Goal: Use online tool/utility: Utilize a website feature to perform a specific function

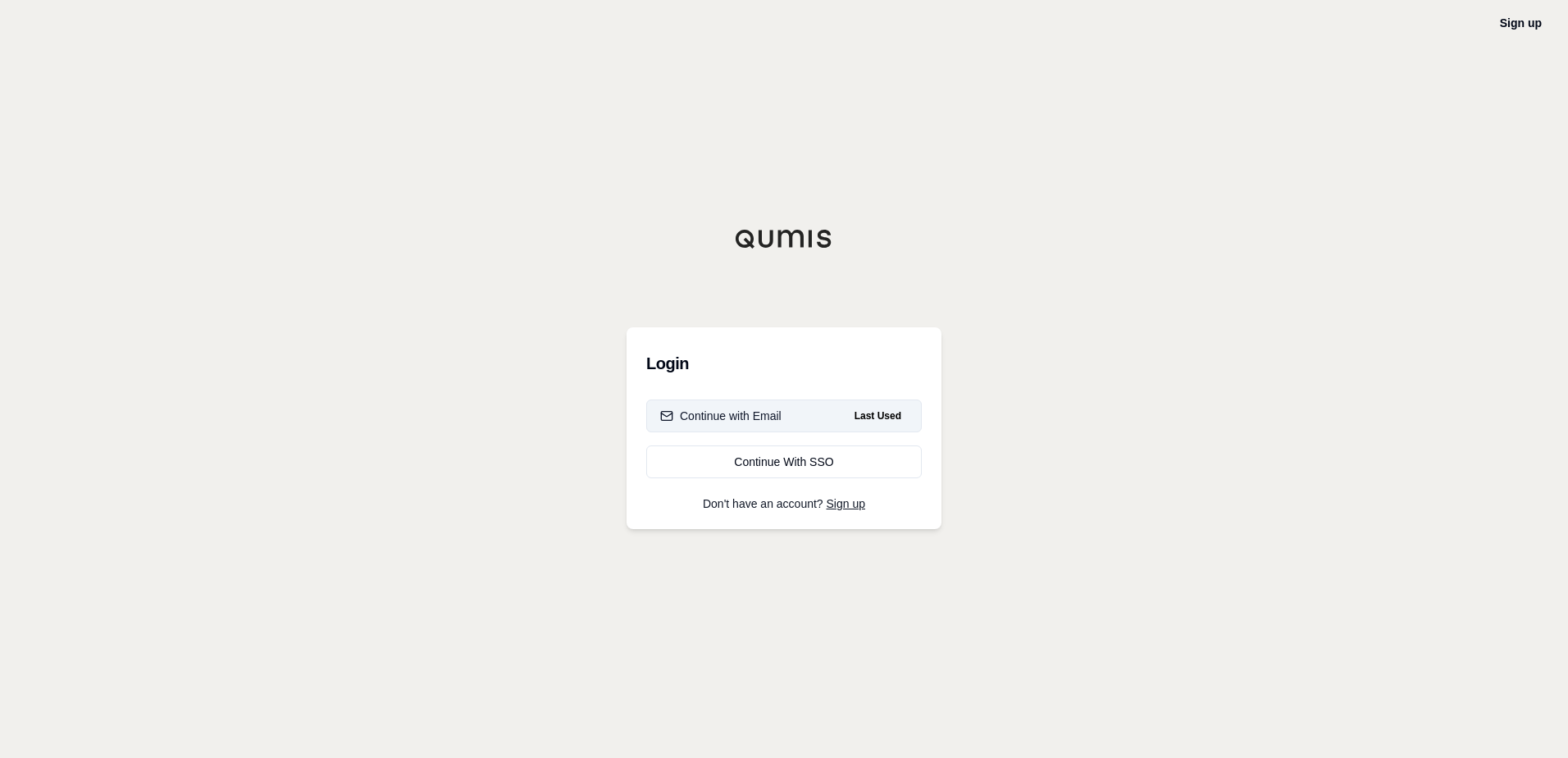
click at [782, 415] on button "Continue with Email Last Used" at bounding box center [784, 416] width 275 height 33
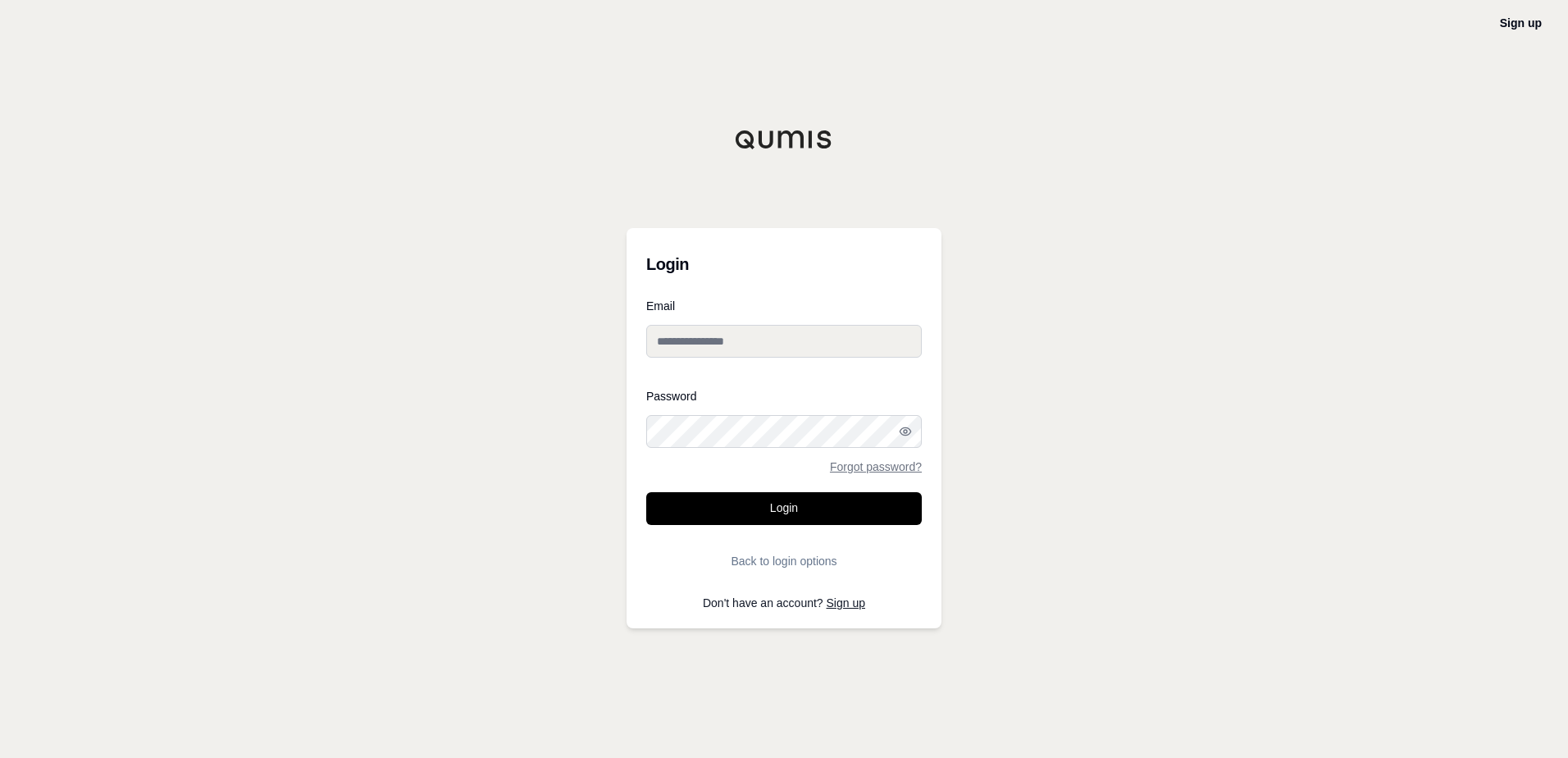
type input "**********"
click at [783, 504] on button "Login" at bounding box center [784, 508] width 275 height 33
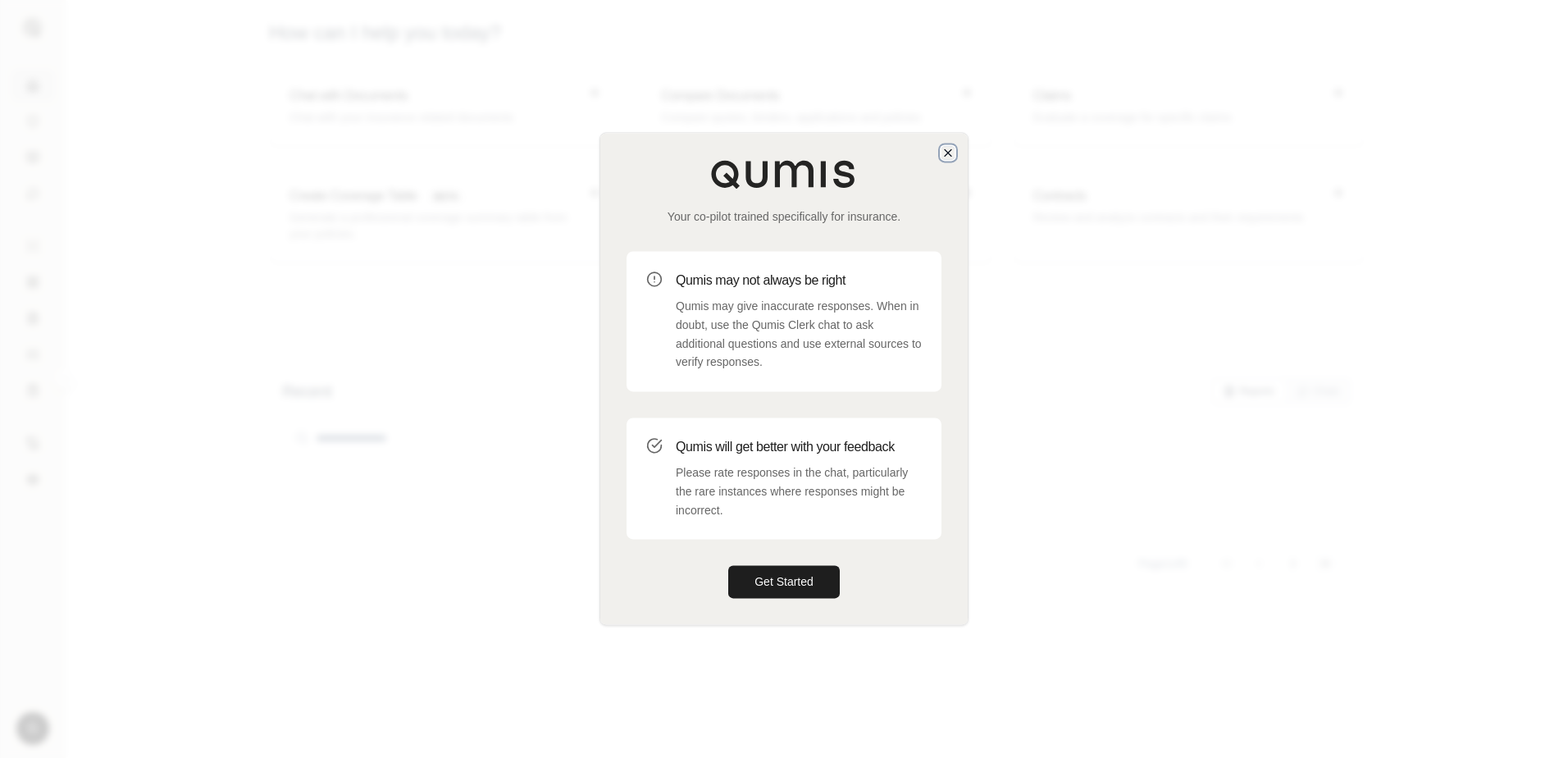
click at [952, 154] on icon "button" at bounding box center [948, 152] width 13 height 13
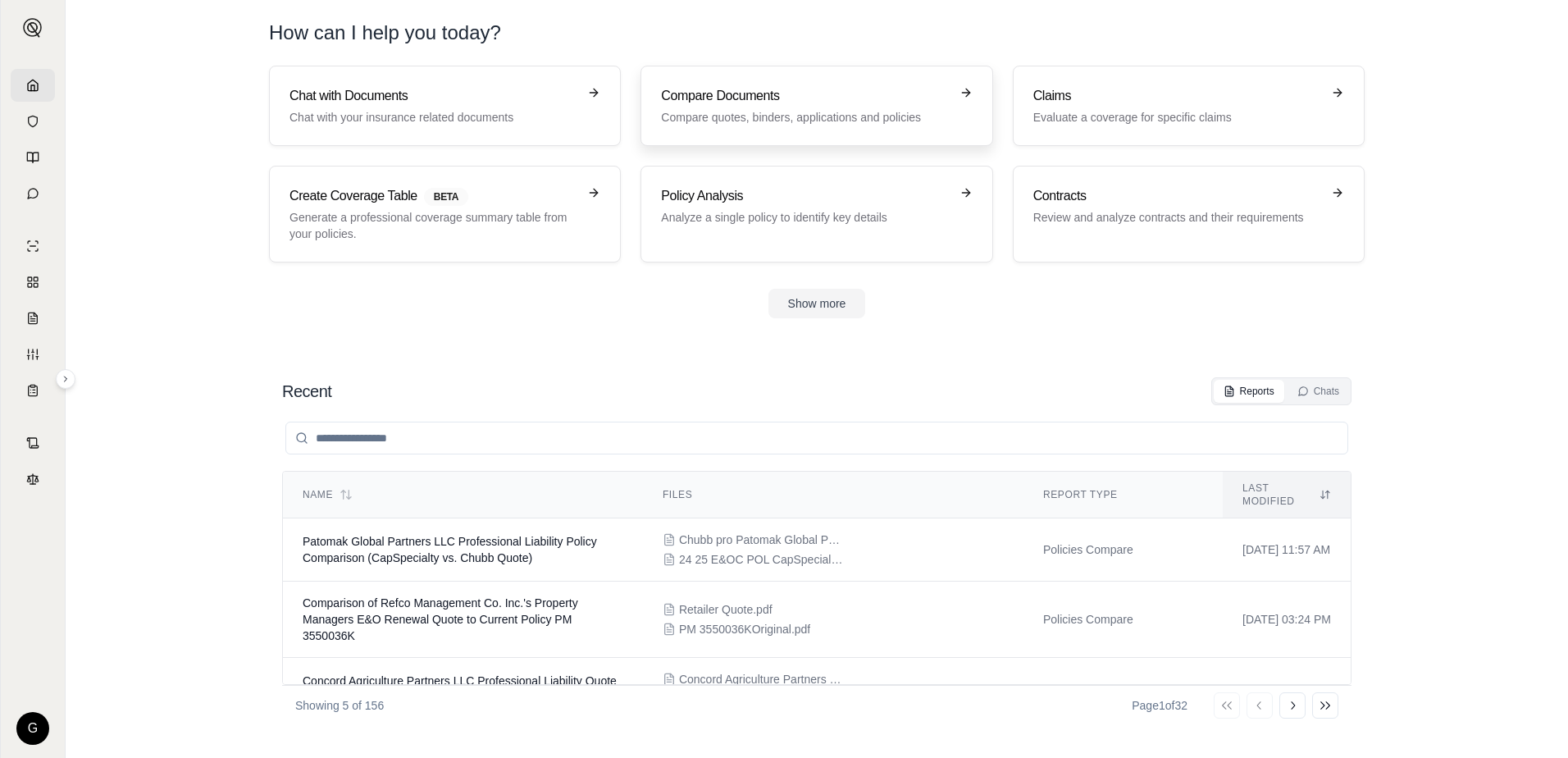
click at [811, 108] on div "Compare Documents Compare quotes, binders, applications and policies" at bounding box center [804, 106] width 287 height 40
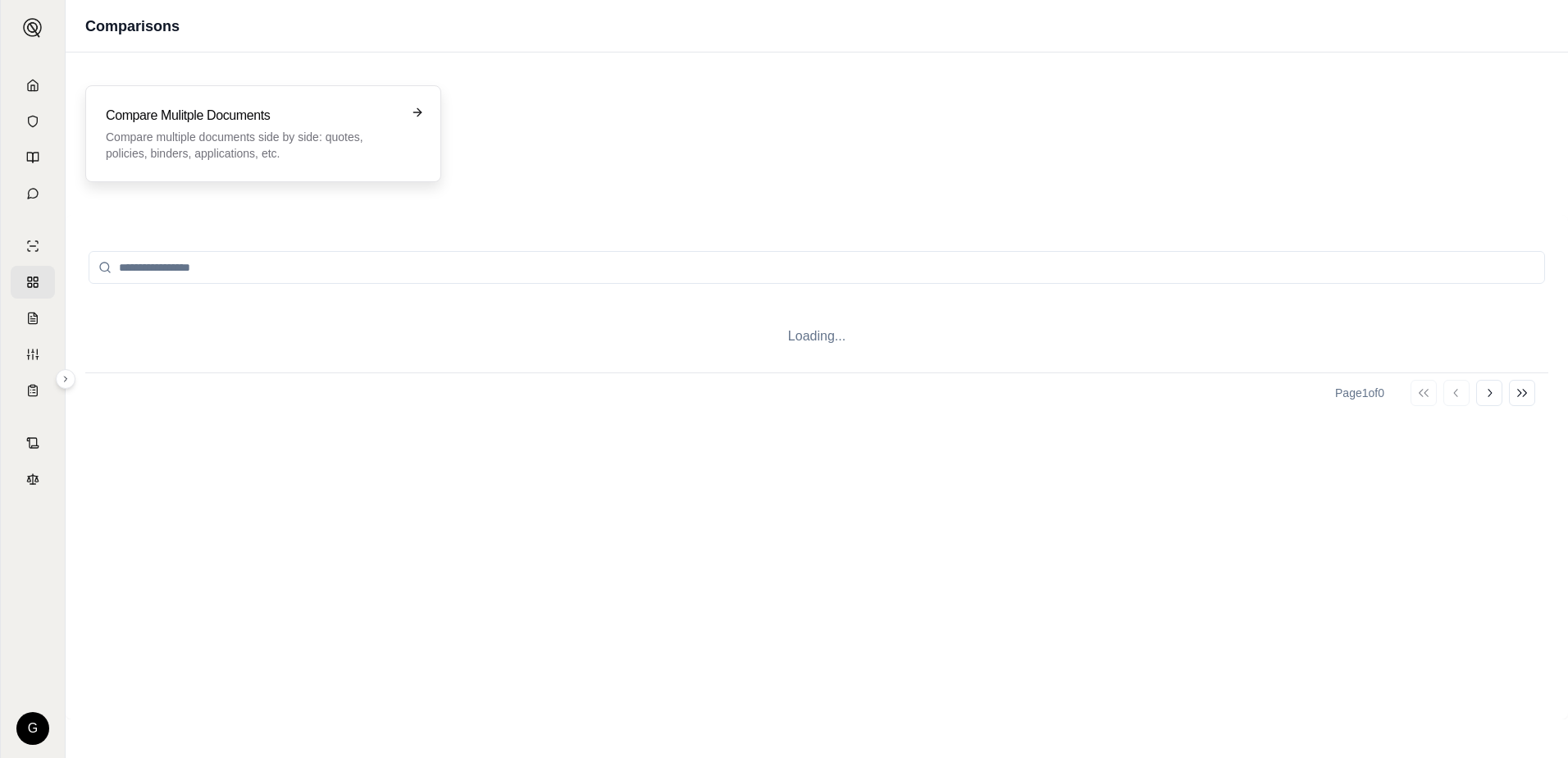
click at [161, 141] on p "Compare multiple documents side by side: quotes, policies, binders, application…" at bounding box center [252, 144] width 292 height 33
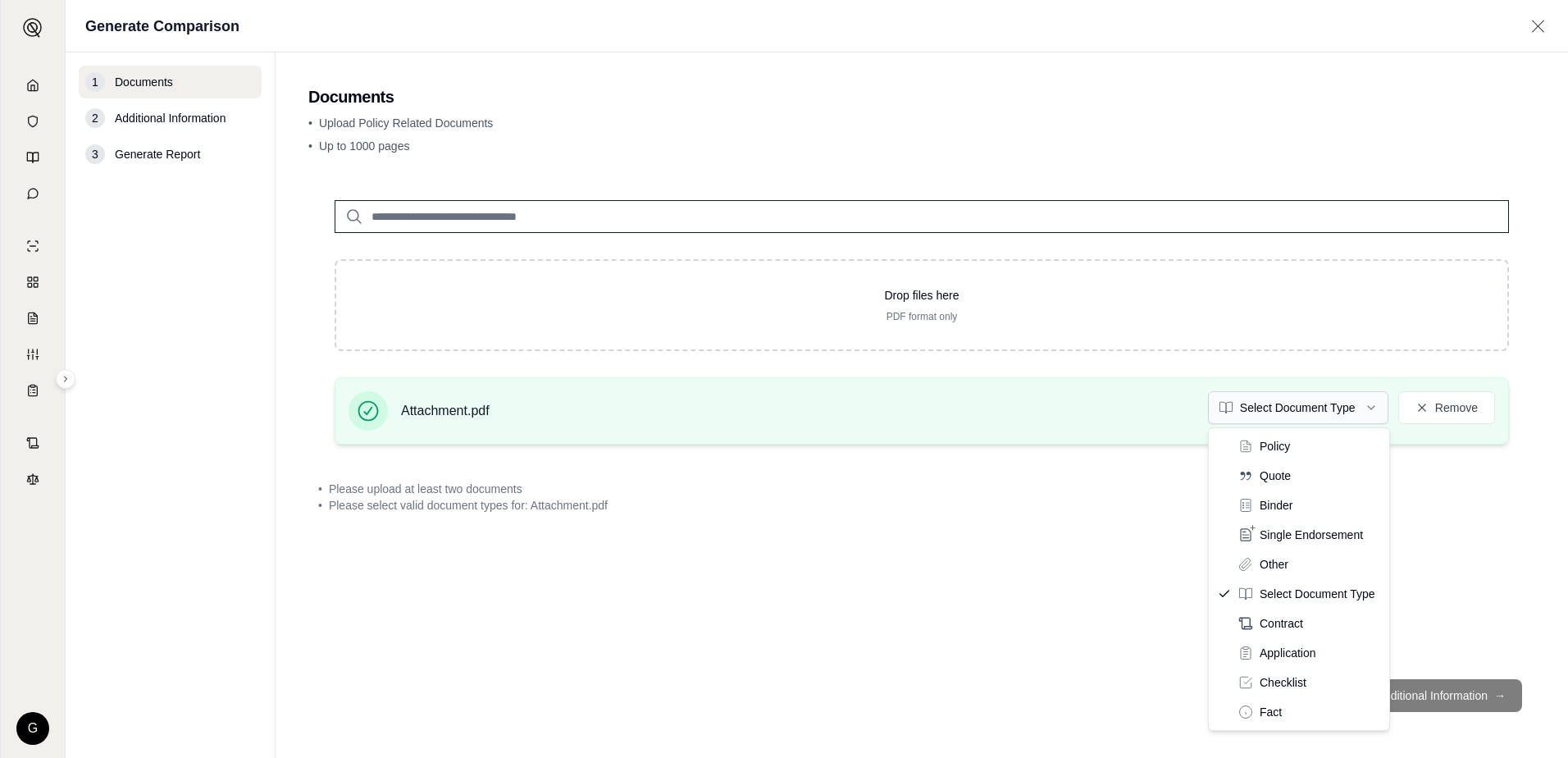
click at [1371, 405] on html "G Generate Comparison 1 Documents 2 Additional Information 3 Generate Report Do…" at bounding box center [784, 379] width 1568 height 758
click at [1369, 407] on html "G Generate Comparison 1 Documents 2 Additional Information 3 Generate Report Do…" at bounding box center [784, 379] width 1568 height 758
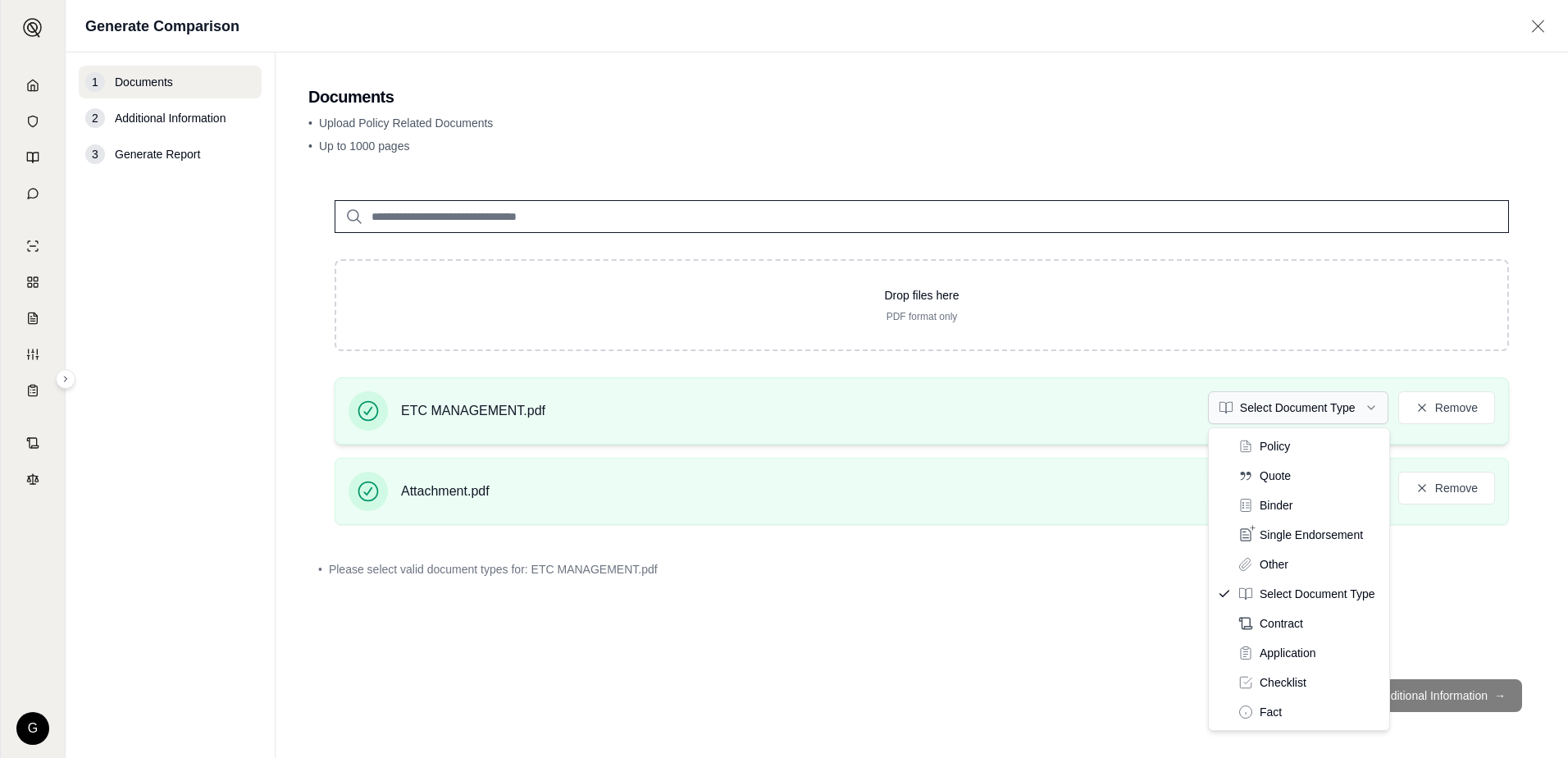
click at [1368, 410] on html "G Generate Comparison 1 Documents 2 Additional Information 3 Generate Report Do…" at bounding box center [784, 379] width 1568 height 758
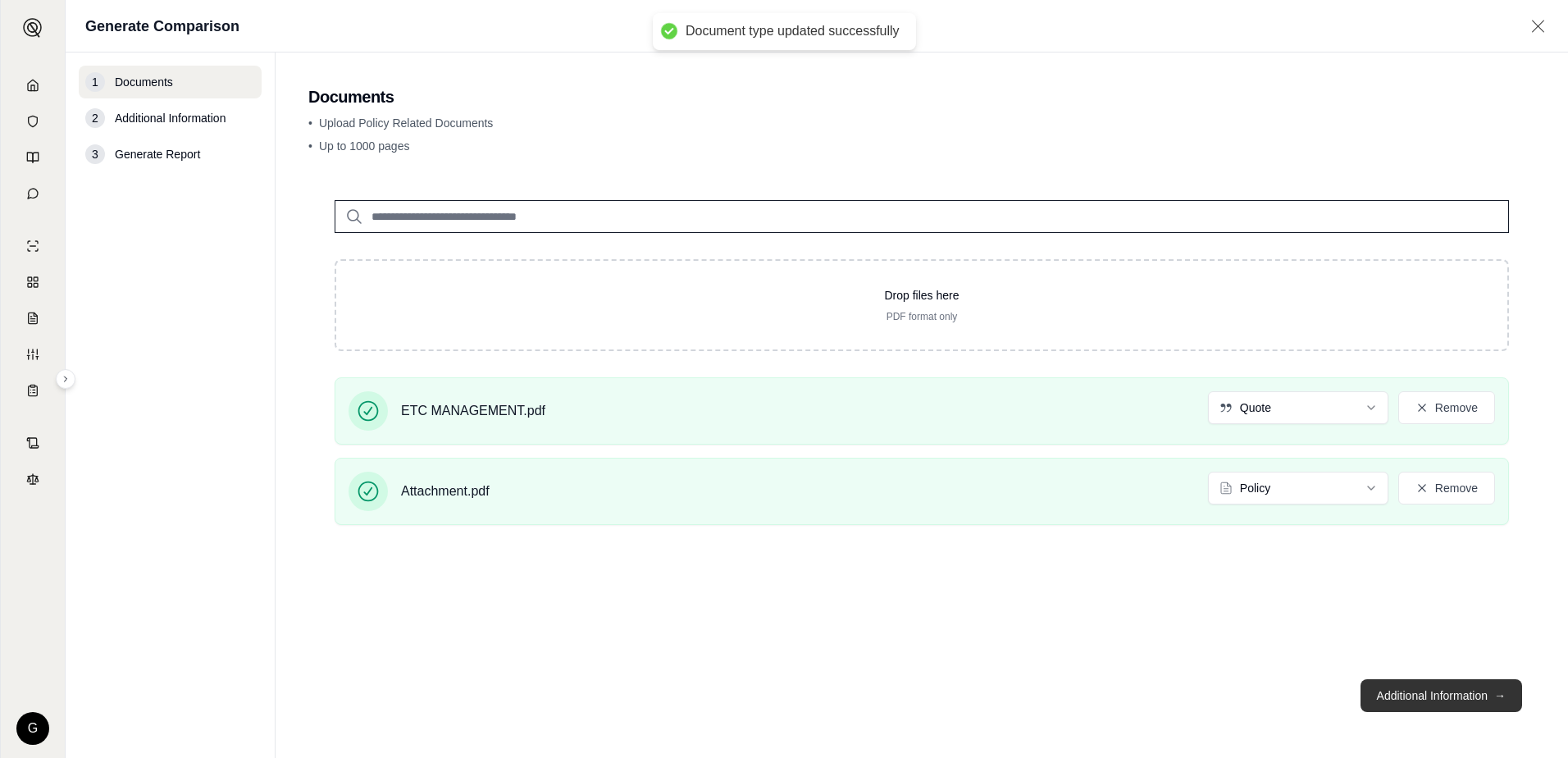
click at [1416, 694] on button "Additional Information →" at bounding box center [1441, 695] width 161 height 33
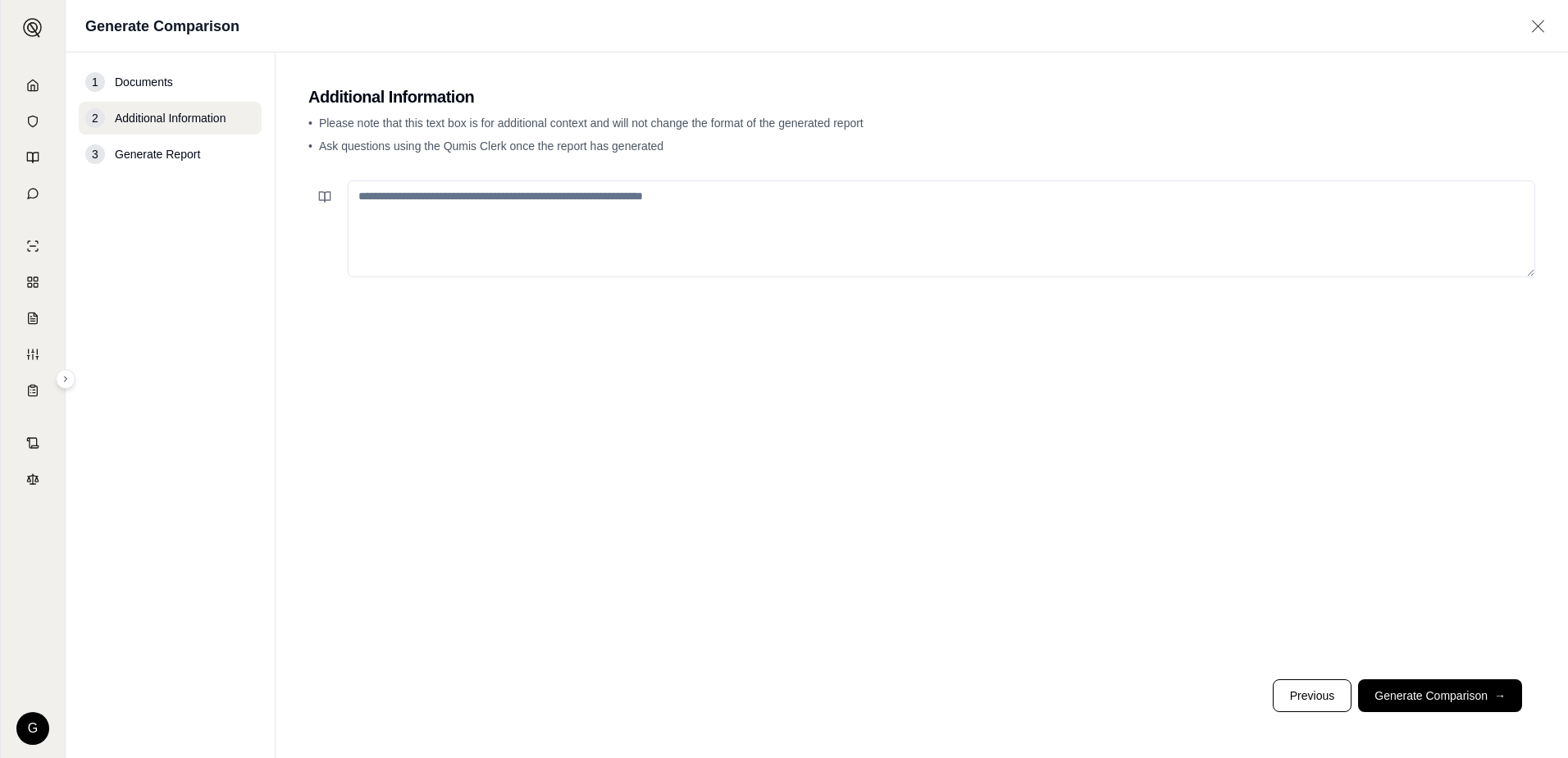
click at [562, 195] on textarea at bounding box center [942, 228] width 1187 height 96
type textarea "*"
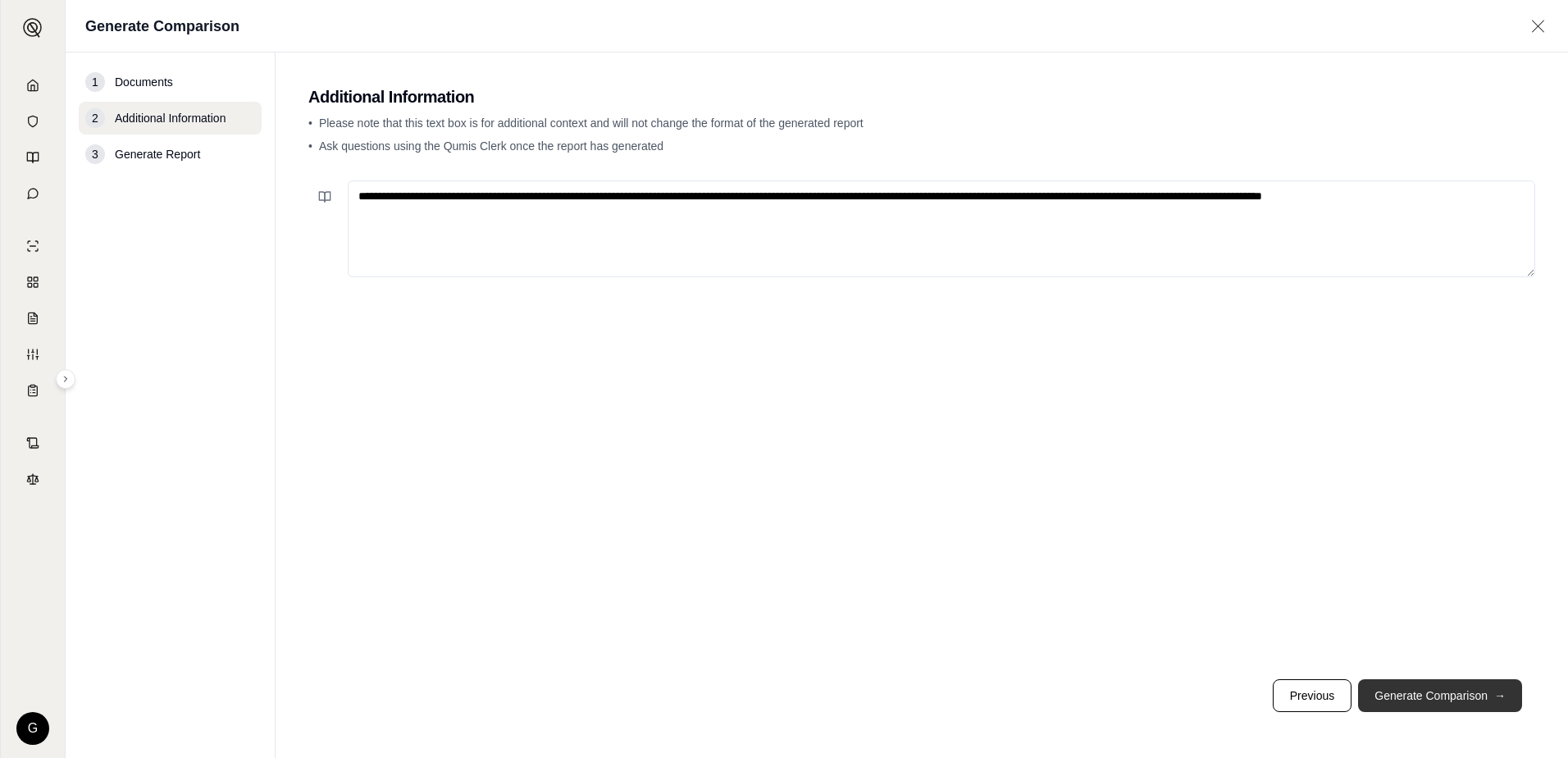
type textarea "**********"
click at [1441, 694] on button "Generate Comparison →" at bounding box center [1440, 695] width 164 height 33
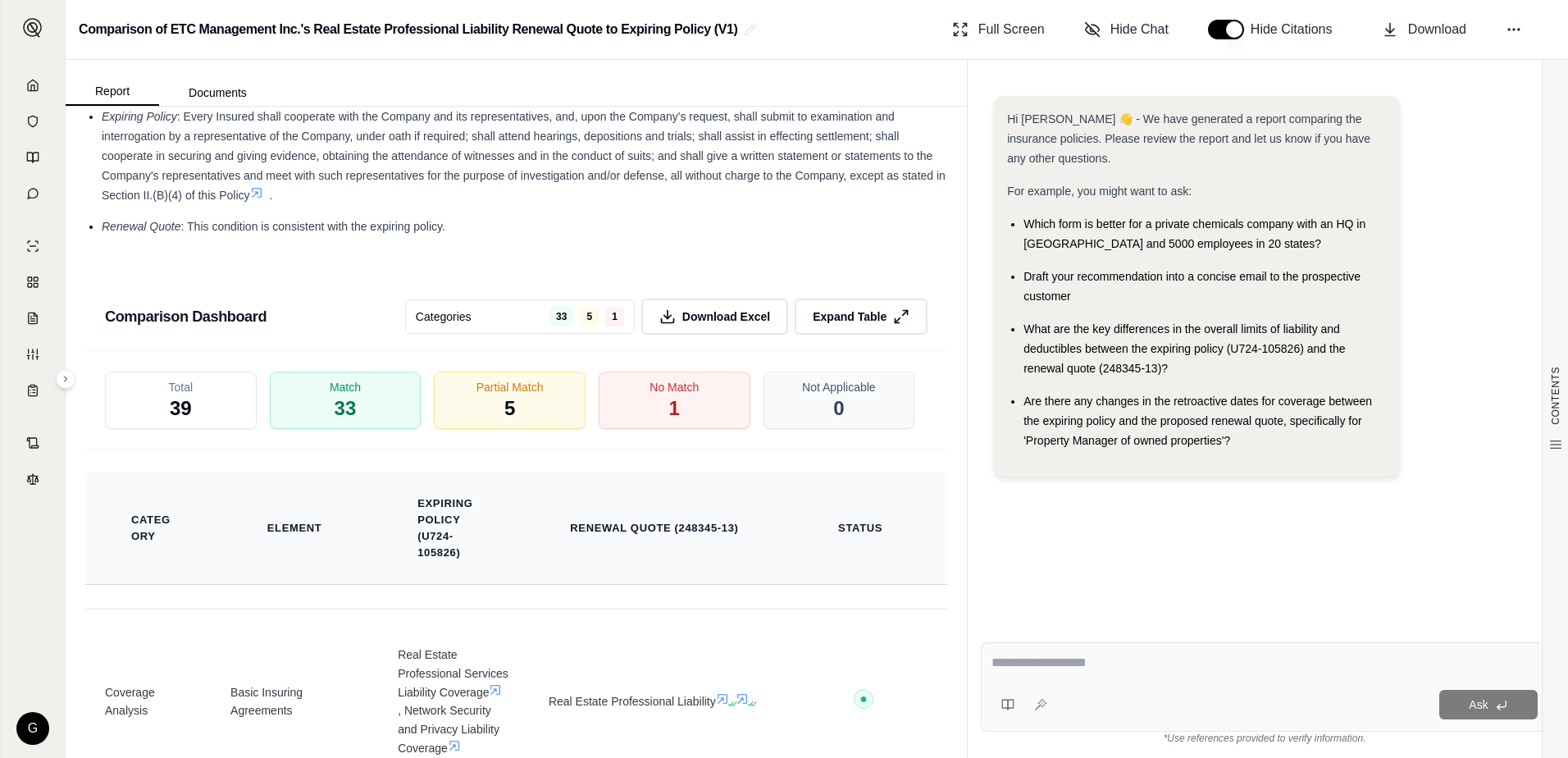
scroll to position [2707, 0]
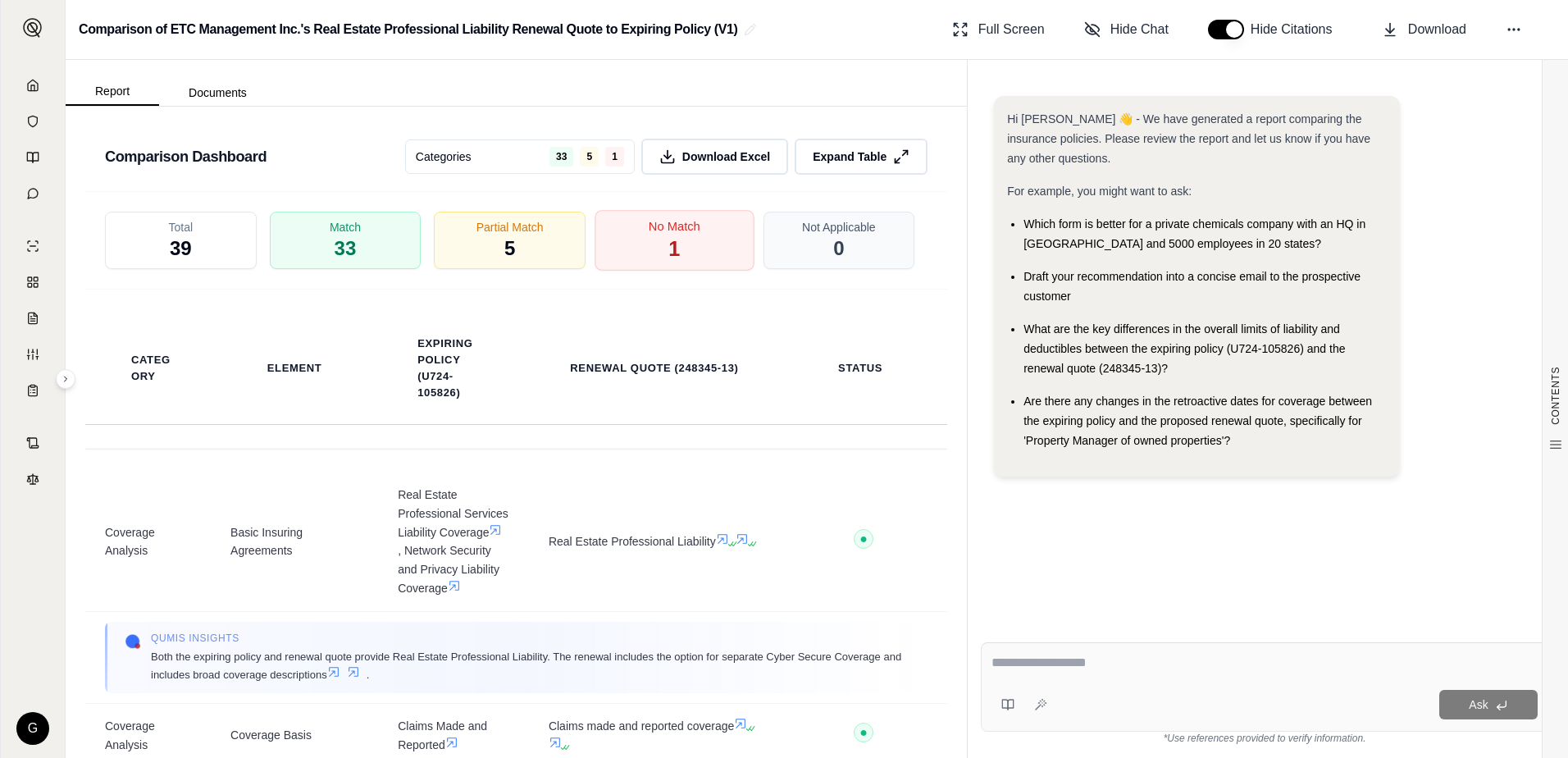
click at [658, 263] on div "No Match 1" at bounding box center [674, 240] width 159 height 61
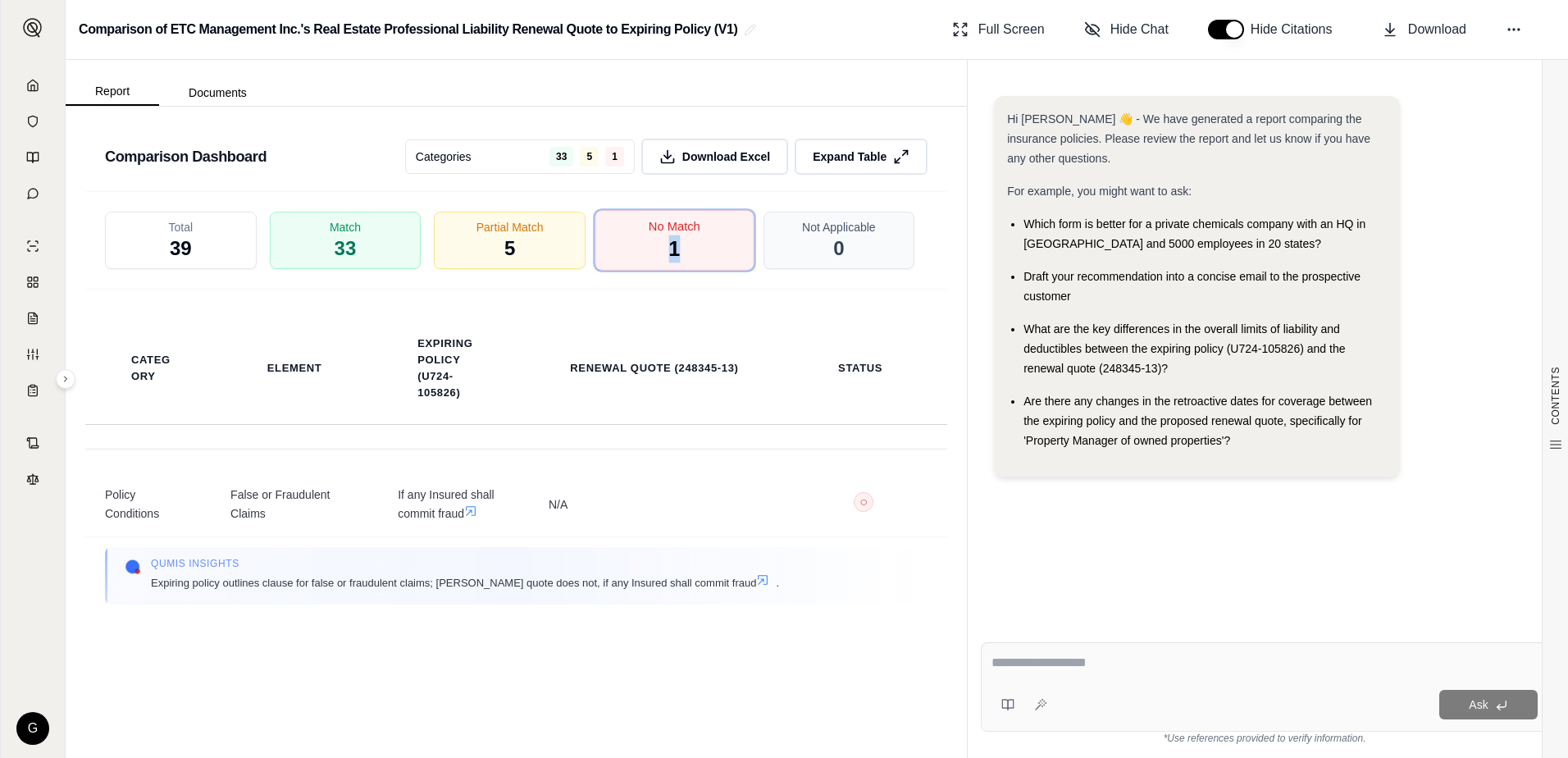
click at [658, 263] on div "No Match 1" at bounding box center [674, 240] width 159 height 61
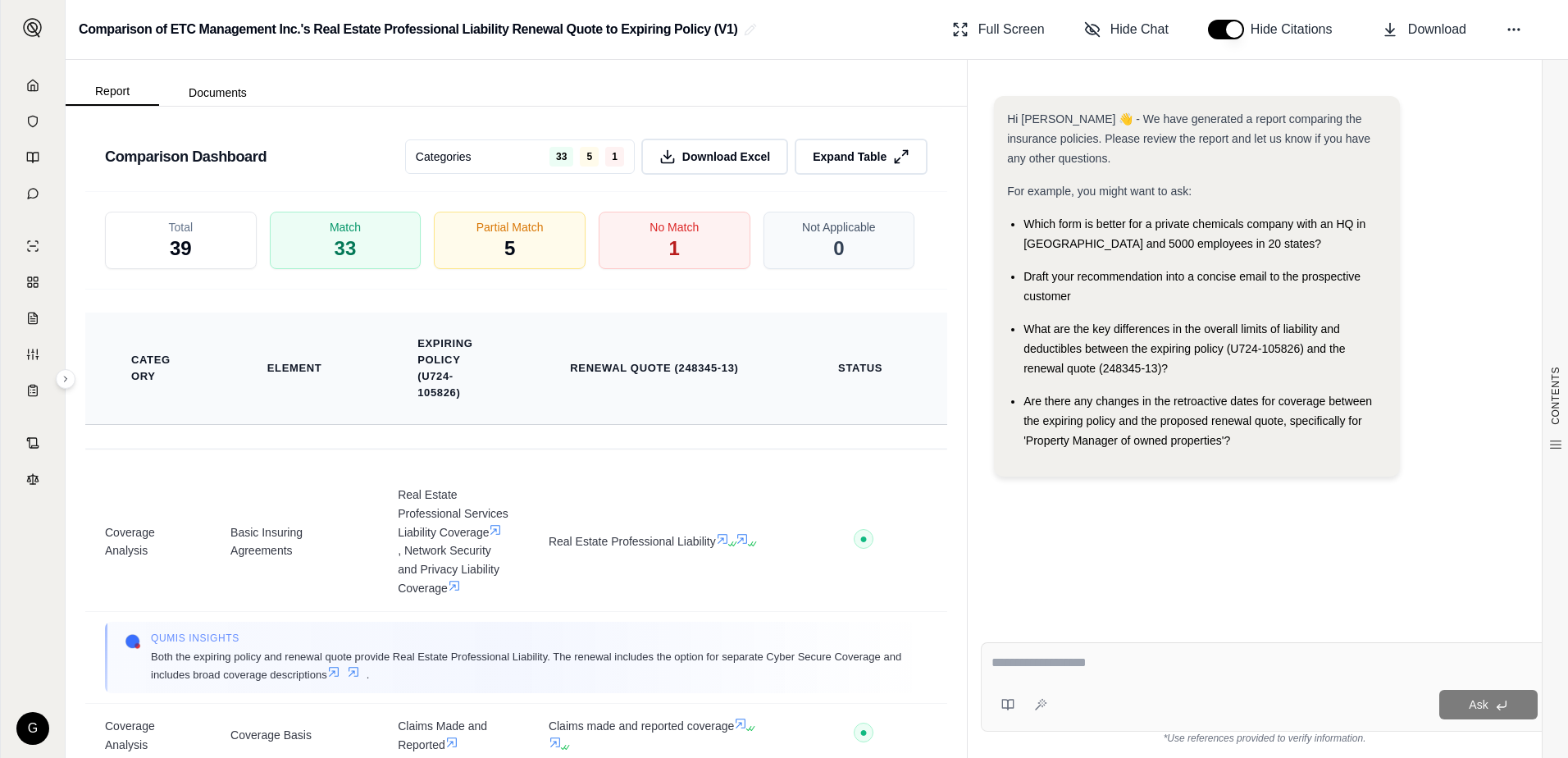
click at [899, 348] on th "Status" at bounding box center [863, 368] width 167 height 112
click at [668, 264] on span "1" at bounding box center [674, 250] width 12 height 28
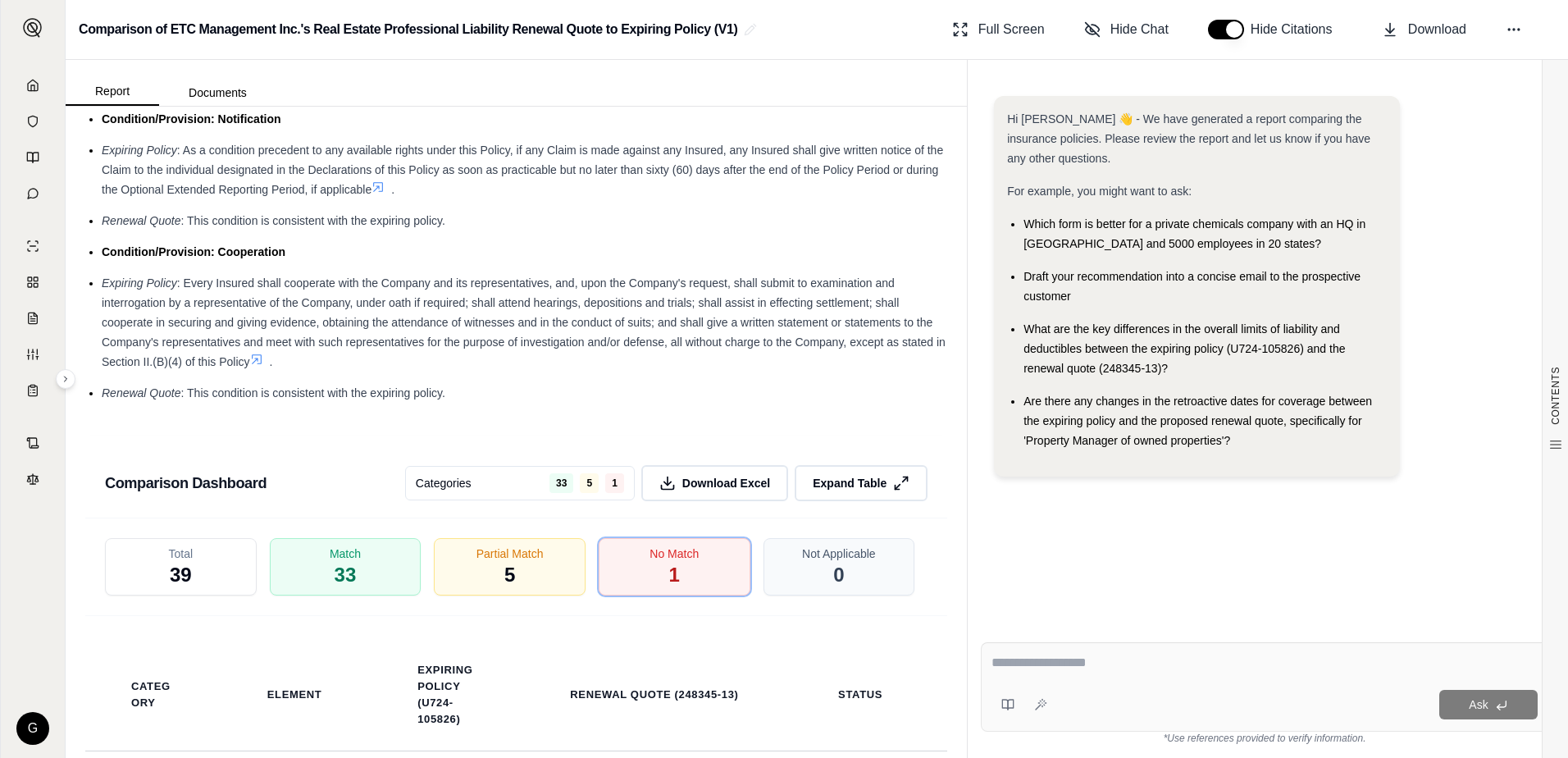
scroll to position [2378, 0]
click at [504, 588] on span "5" at bounding box center [510, 578] width 12 height 28
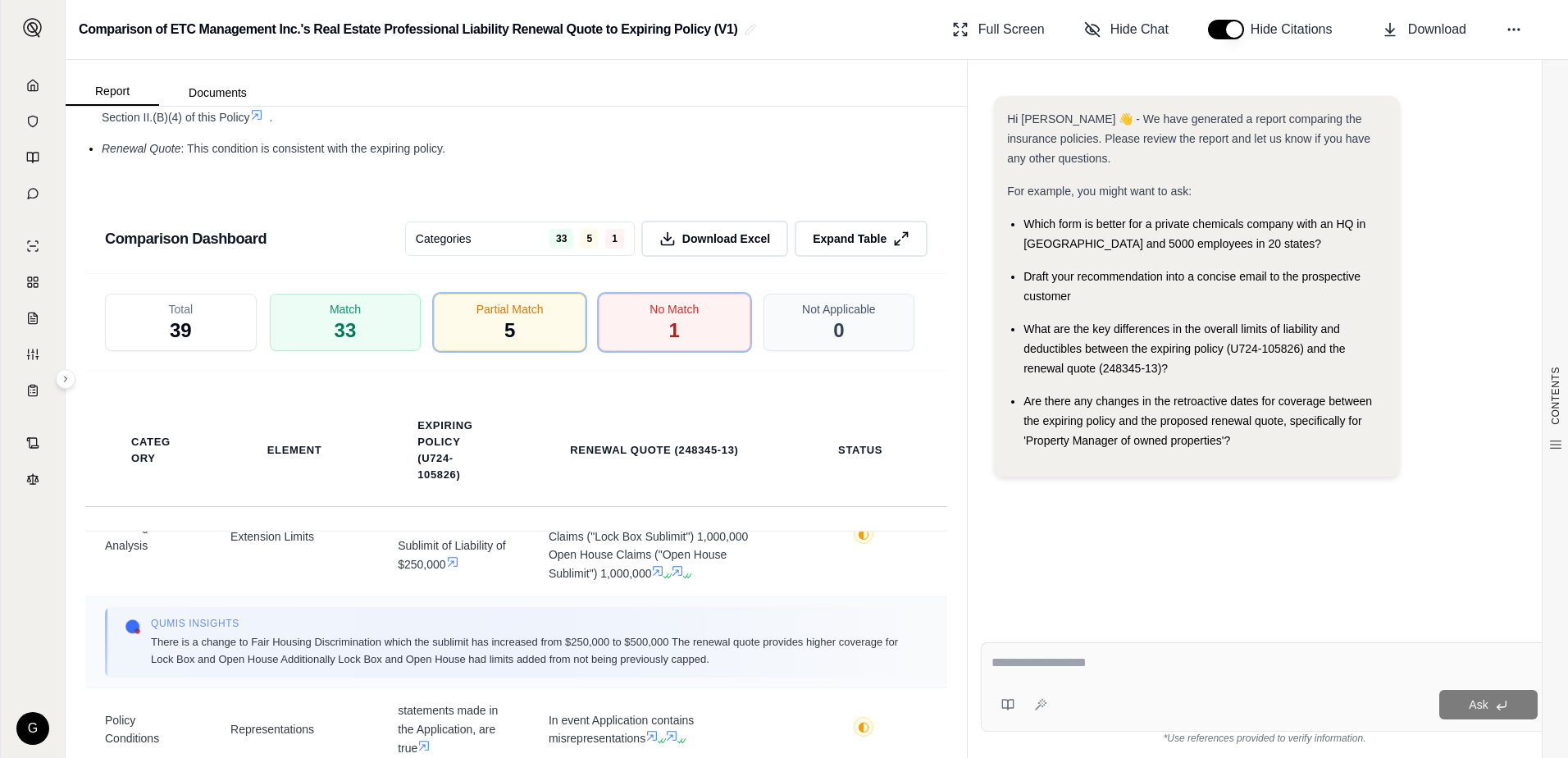
scroll to position [657, 0]
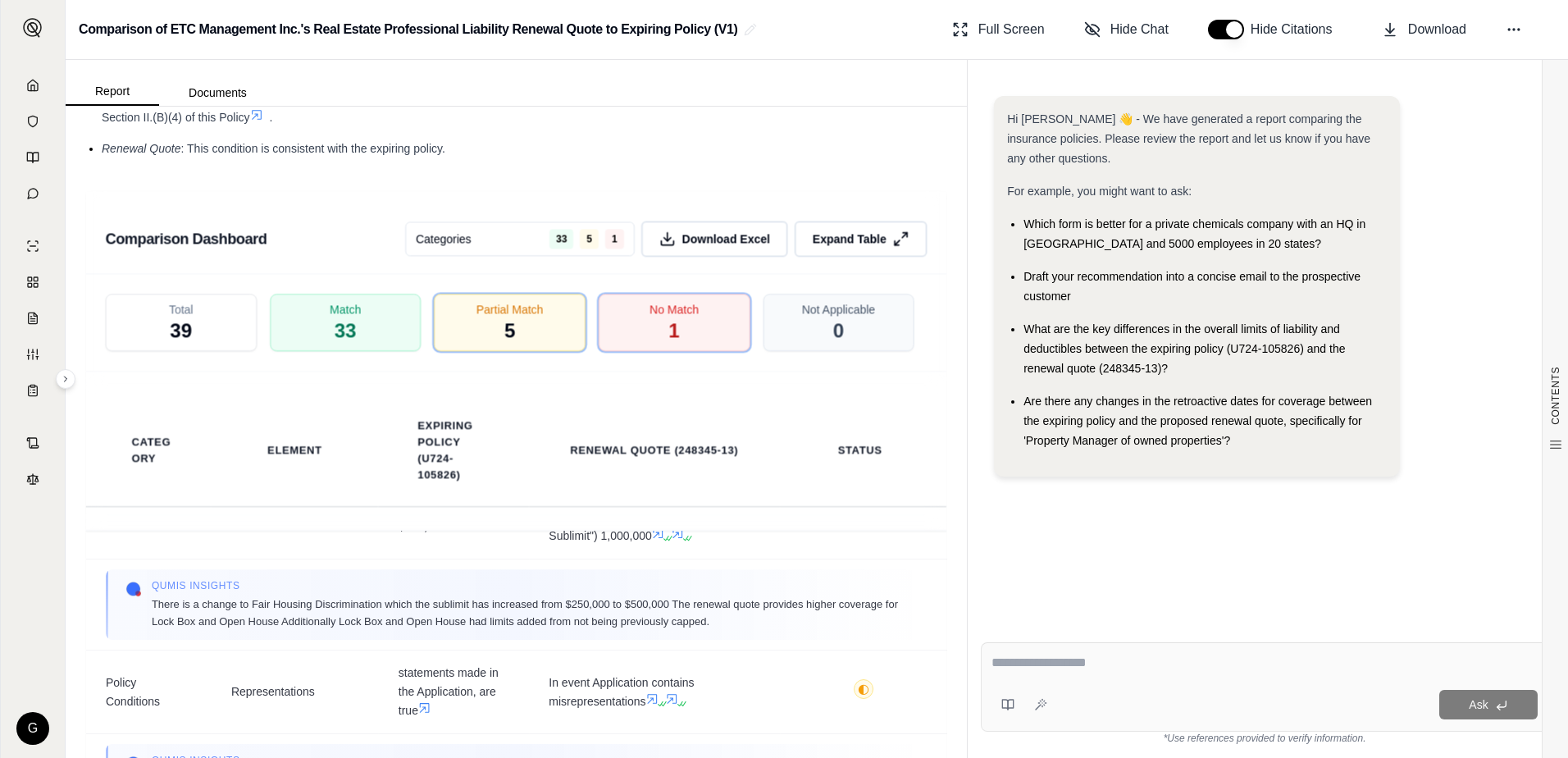
click at [998, 662] on textarea at bounding box center [1264, 663] width 546 height 20
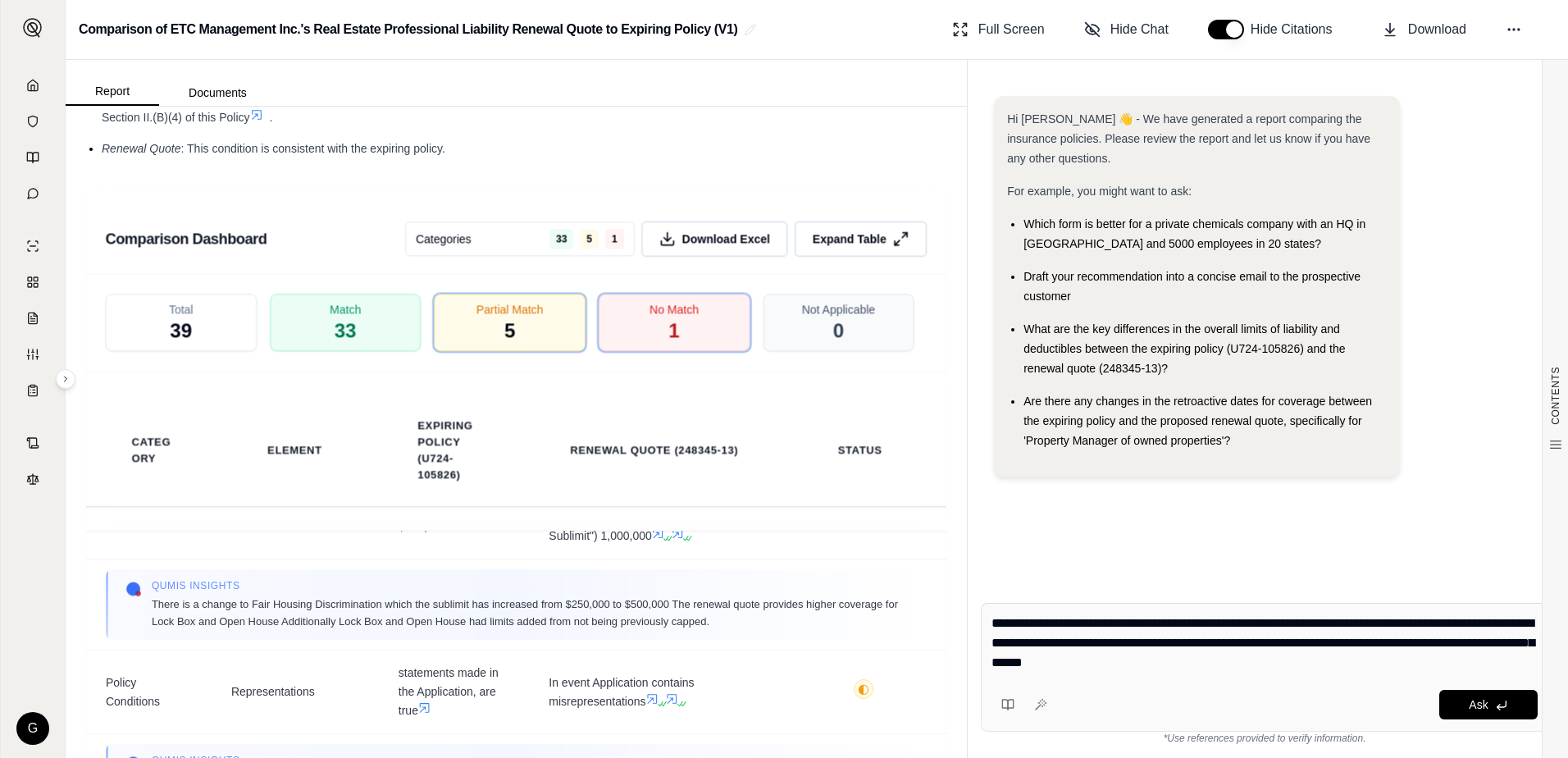
type textarea "**********"
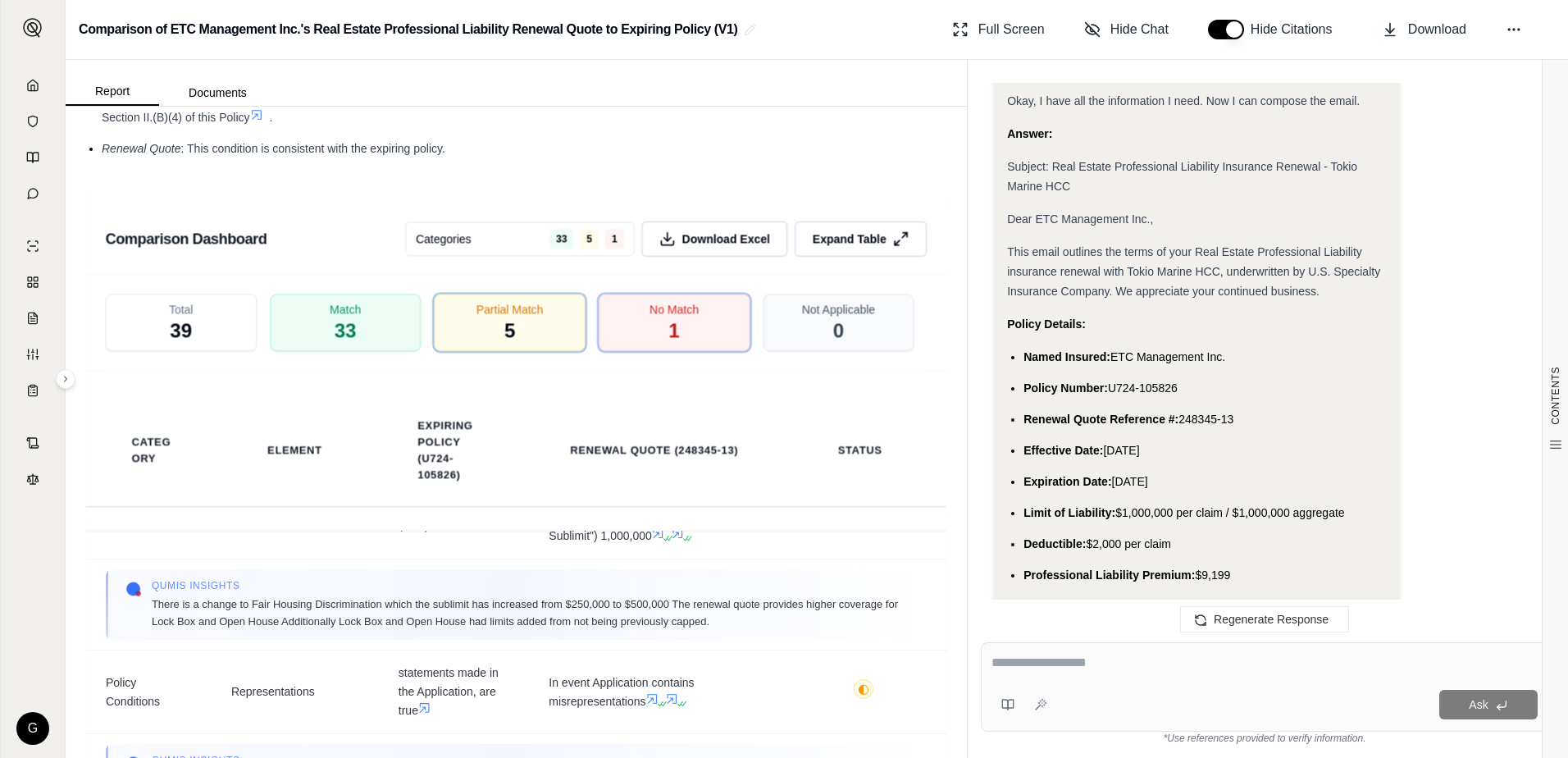
scroll to position [2784, 0]
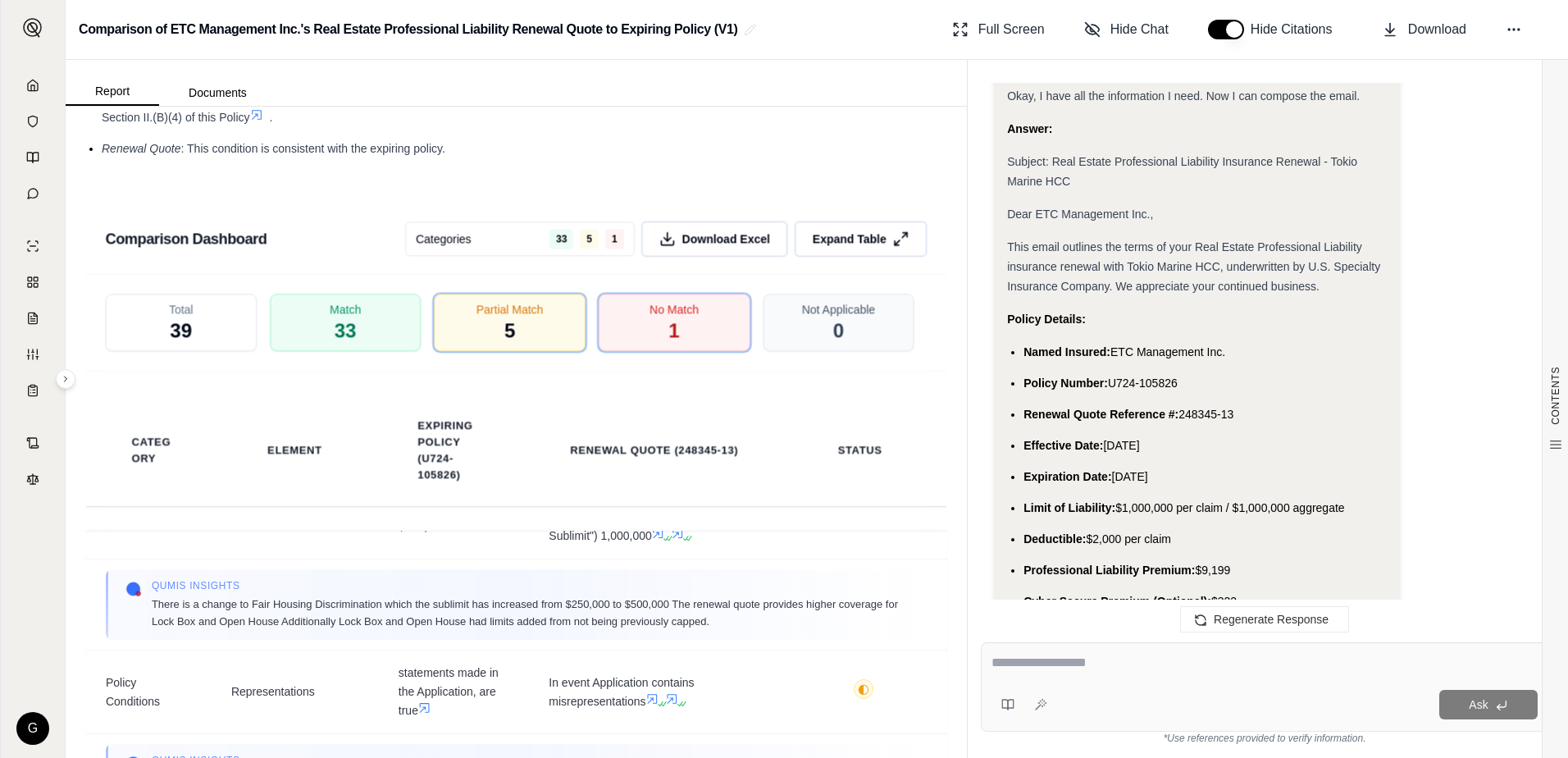
click at [1006, 240] on div "Analysis: Okay, I need to compose an email summarizing the renewal terms for th…" at bounding box center [1196, 130] width 406 height 4568
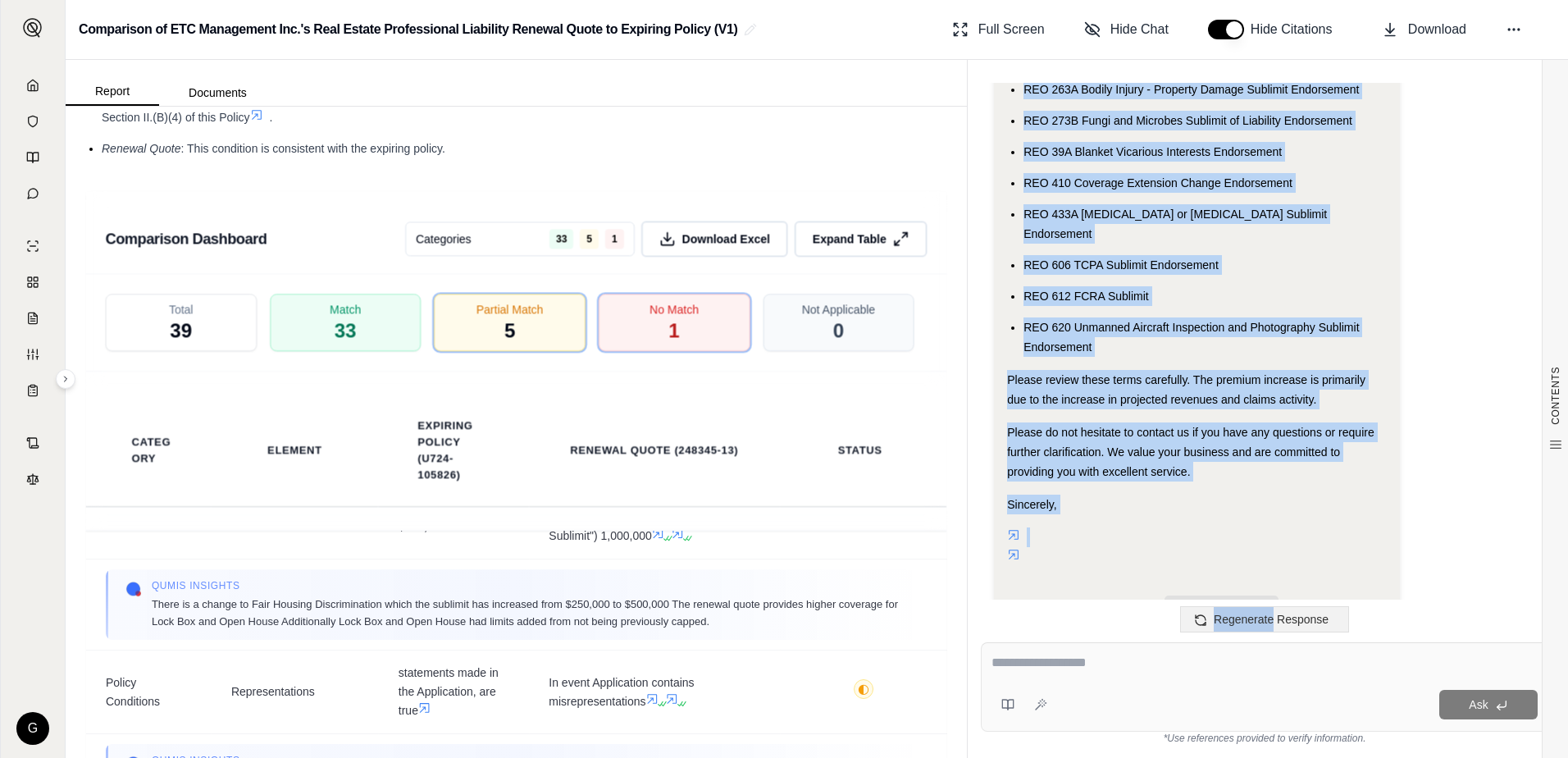
scroll to position [4589, 0]
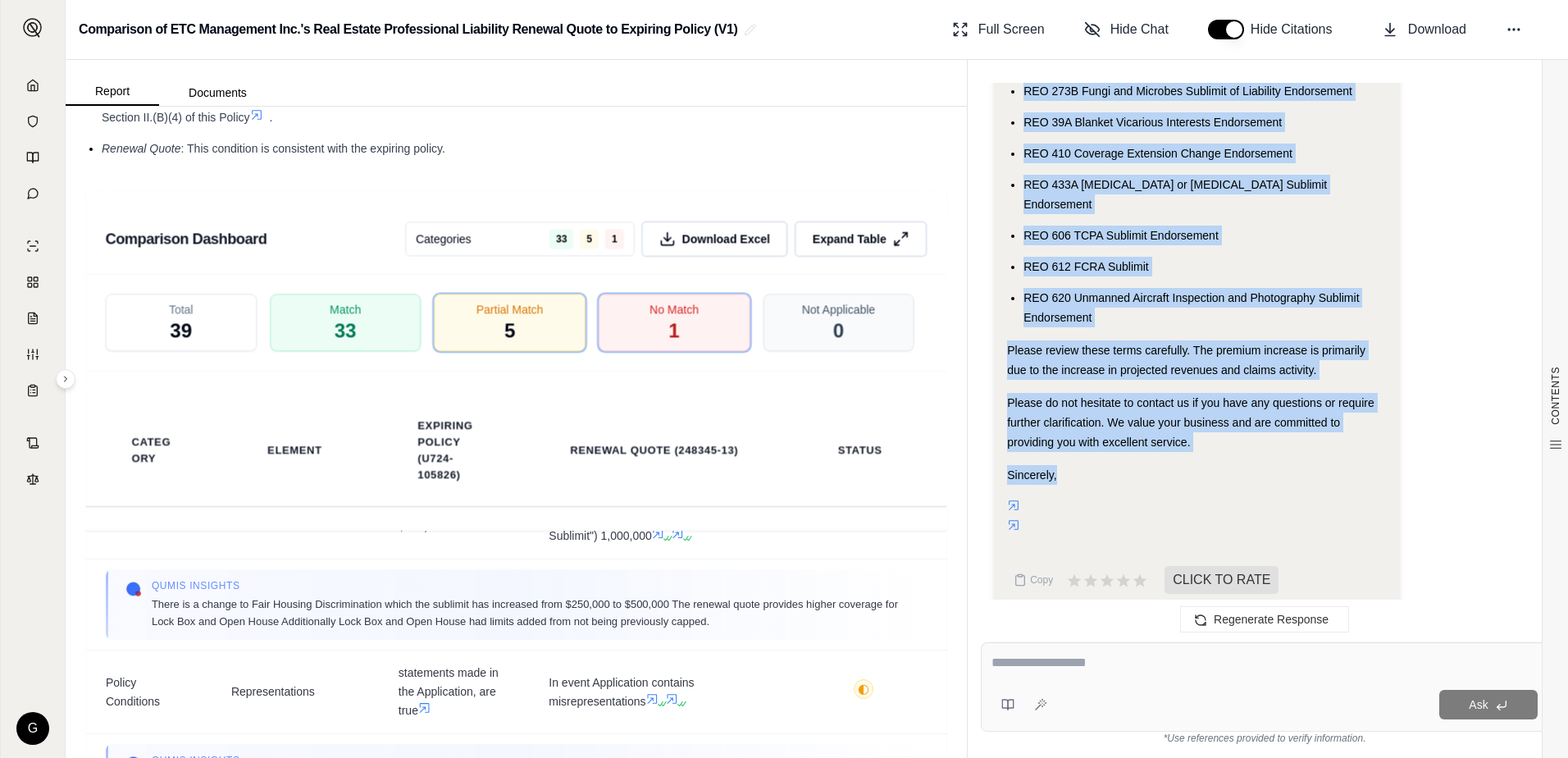
drag, startPoint x: 1007, startPoint y: 241, endPoint x: 1283, endPoint y: 485, distance: 368.4
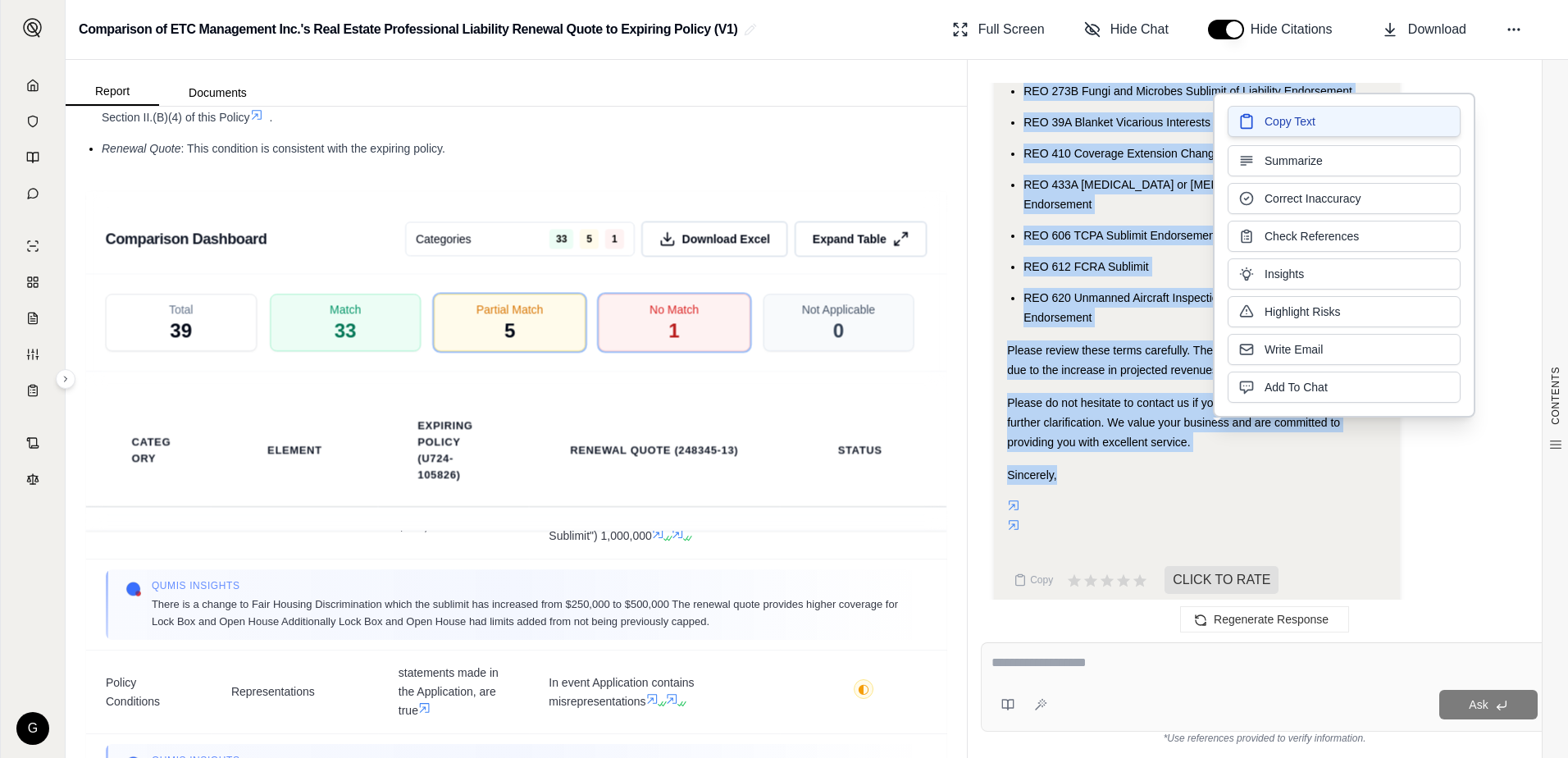
click at [1282, 122] on span "Copy Text" at bounding box center [1290, 121] width 51 height 16
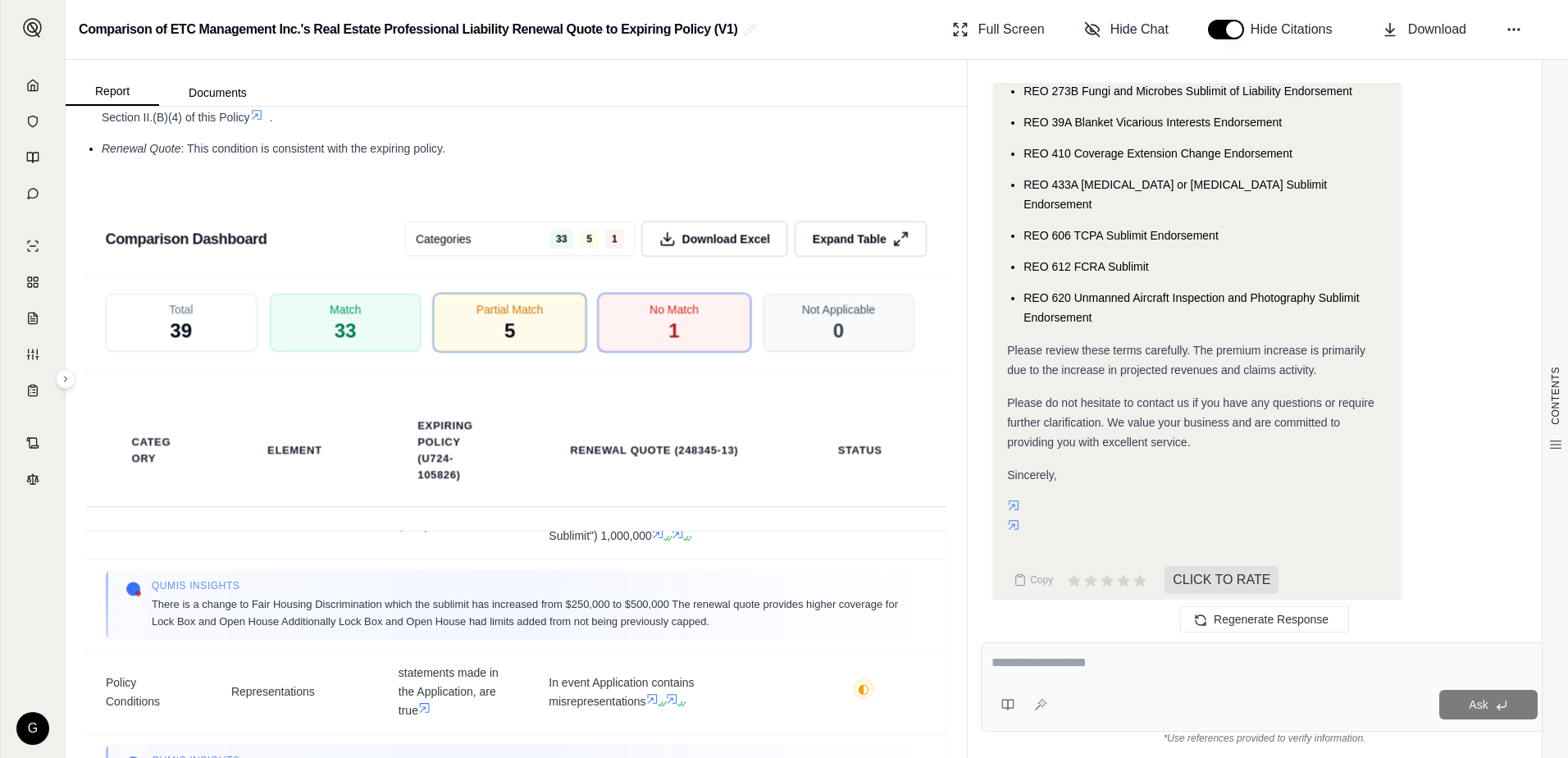
click at [1002, 666] on textarea at bounding box center [1264, 663] width 546 height 20
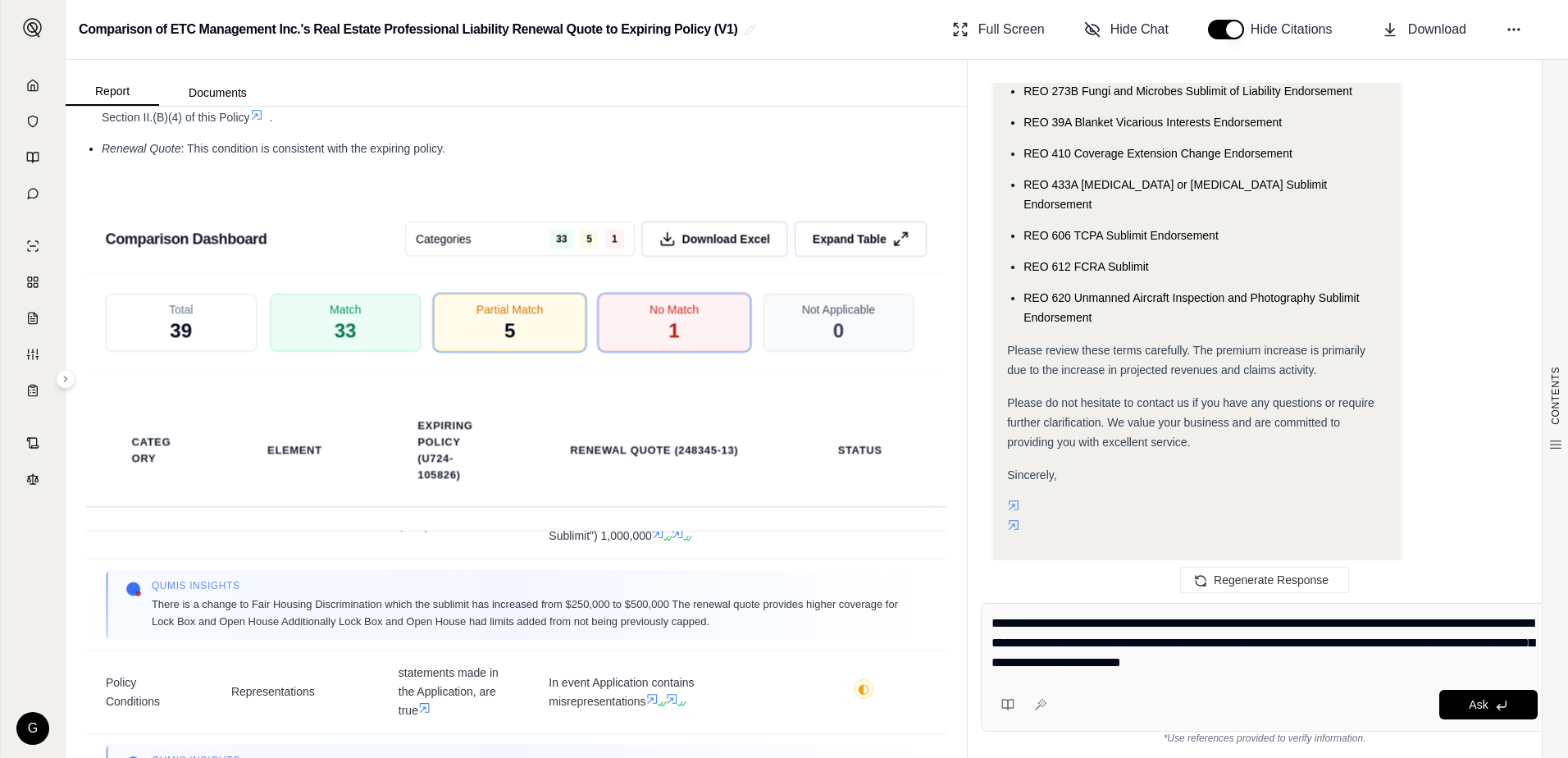
type textarea "**********"
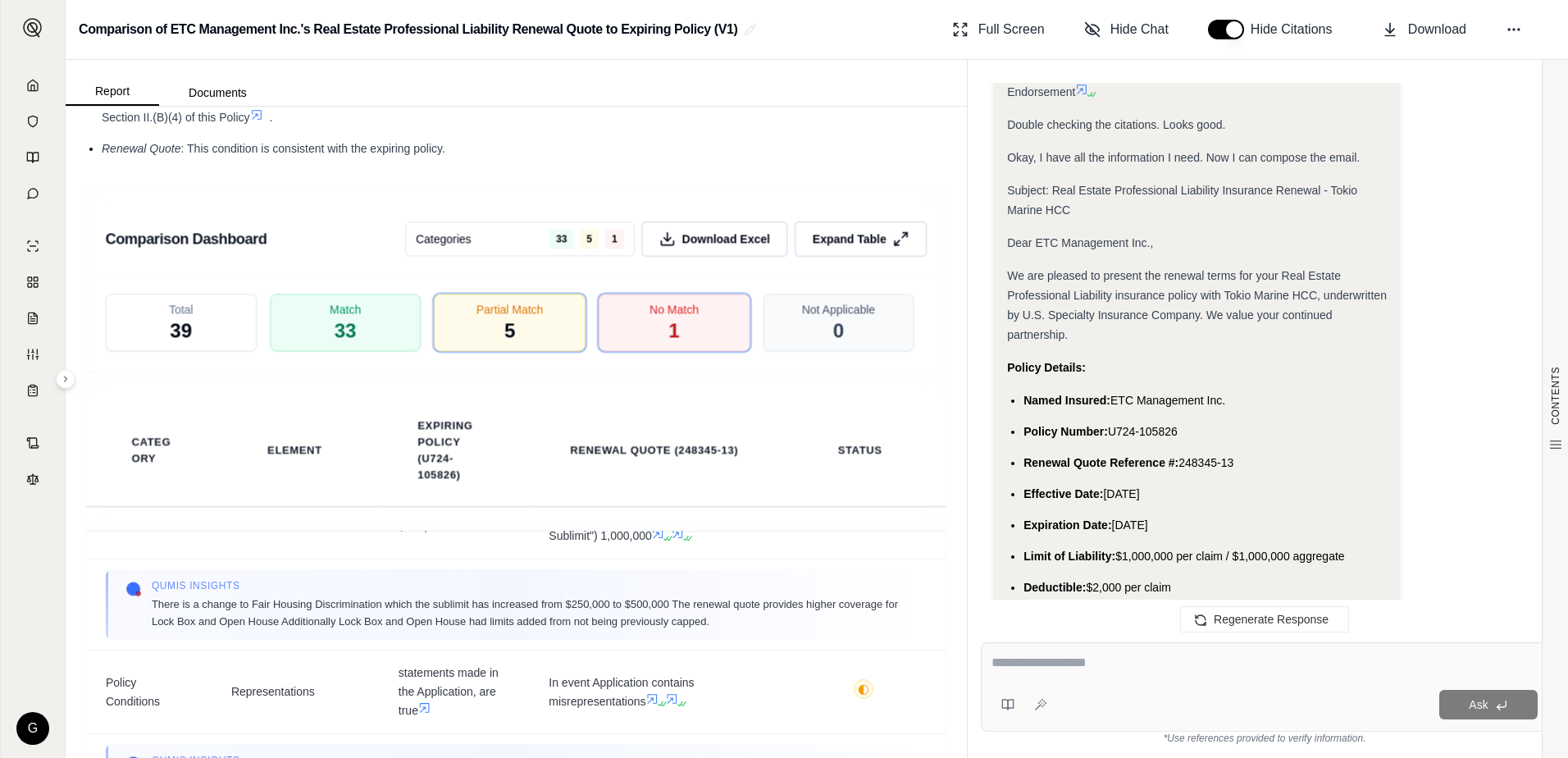
scroll to position [7444, 0]
click at [1004, 254] on div "Analysis: Okay, I need to compose an email summarizing the renewal terms for th…" at bounding box center [1196, 304] width 406 height 4791
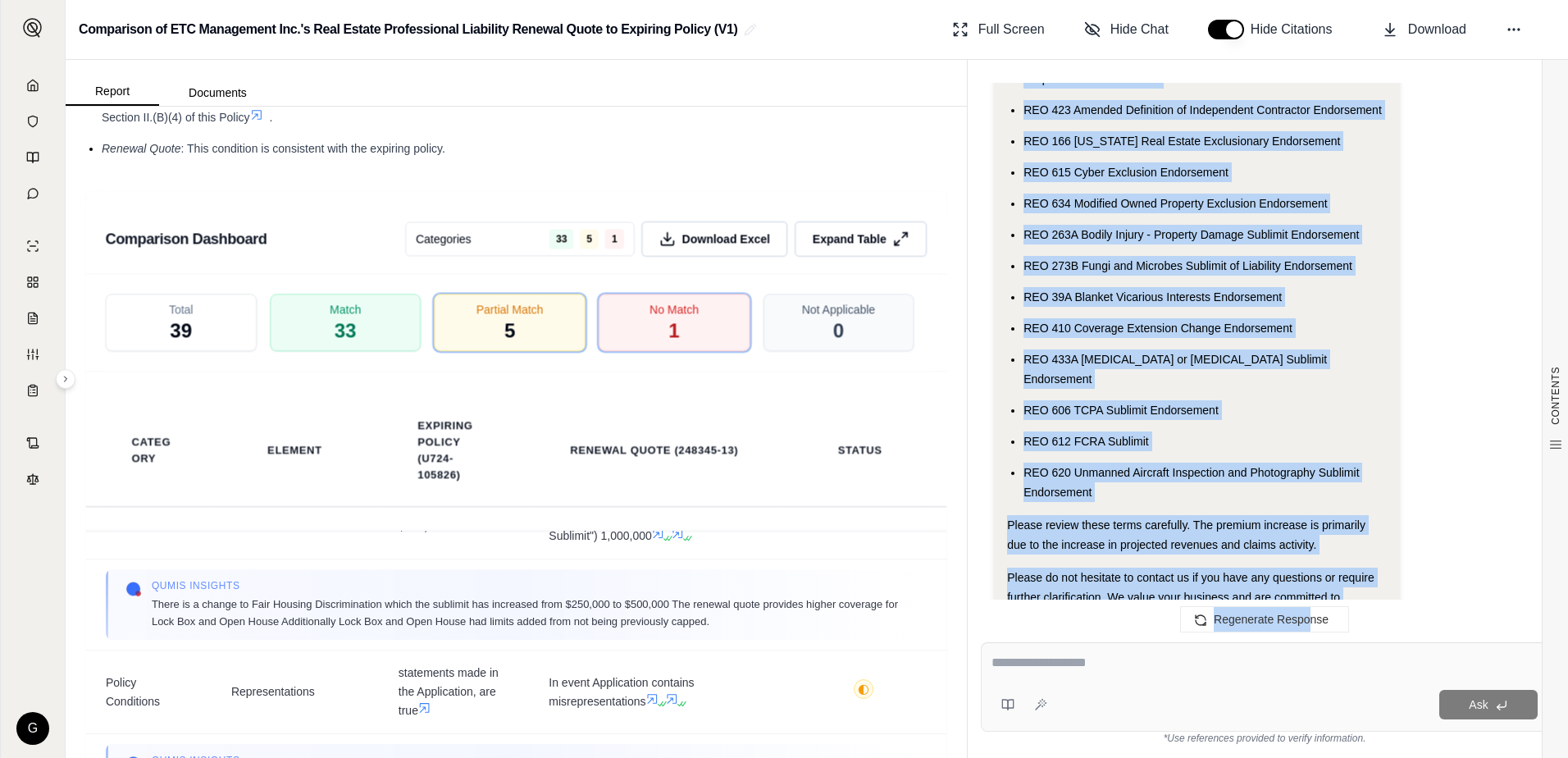
scroll to position [9388, 0]
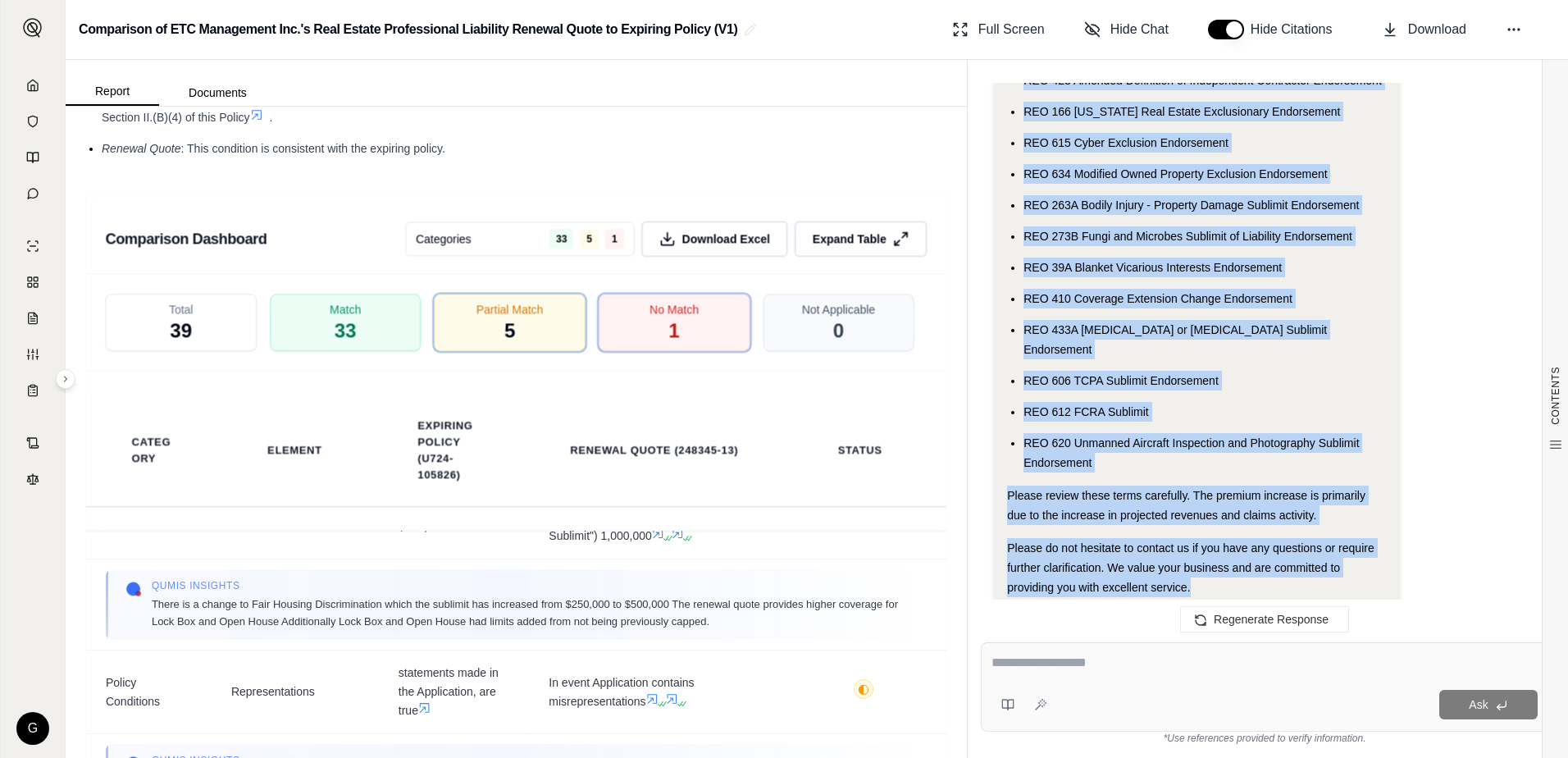
drag, startPoint x: 1007, startPoint y: 254, endPoint x: 1316, endPoint y: 535, distance: 417.7
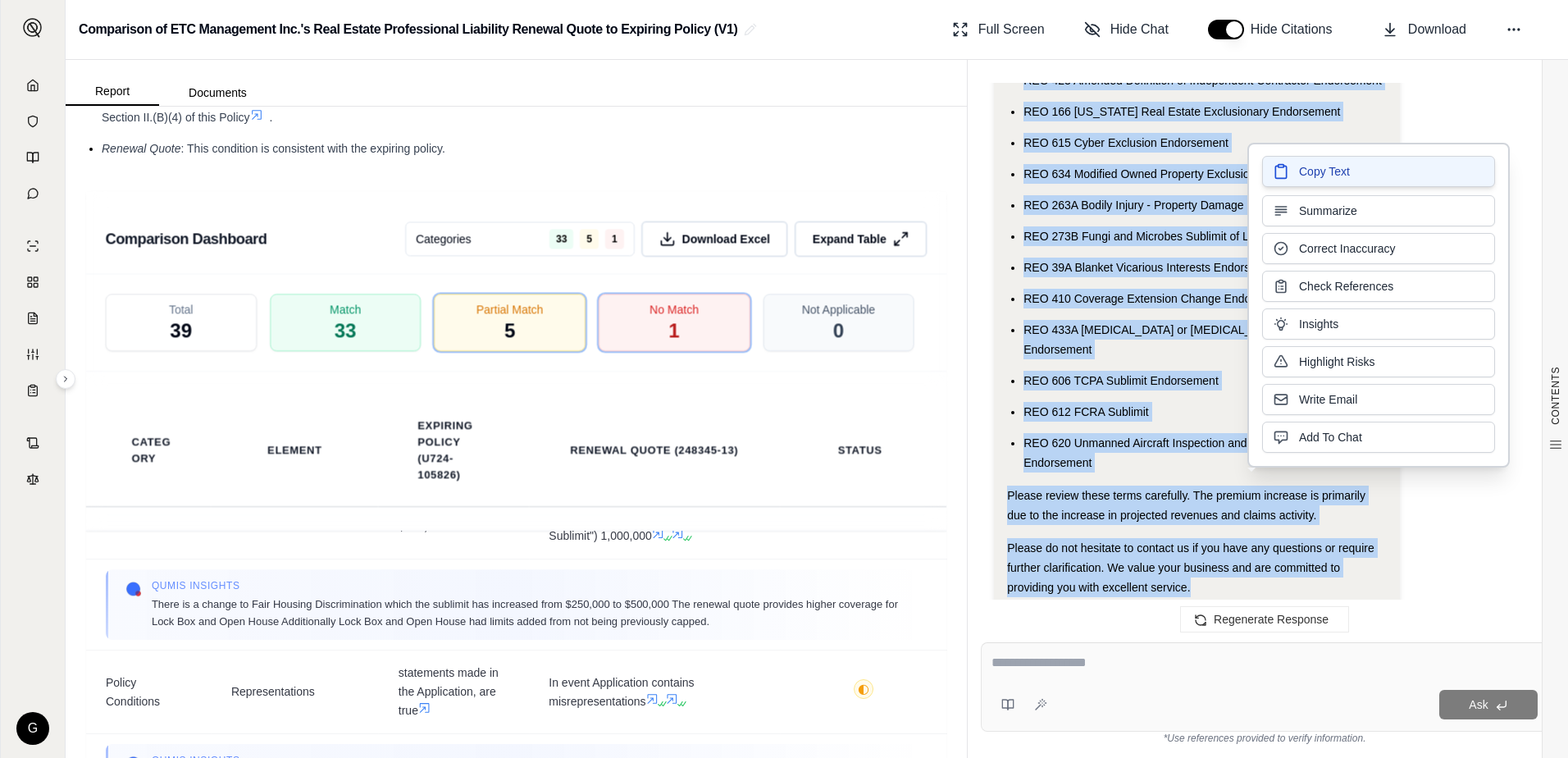
click at [1313, 168] on span "Copy Text" at bounding box center [1323, 171] width 51 height 16
